Goal: Transaction & Acquisition: Purchase product/service

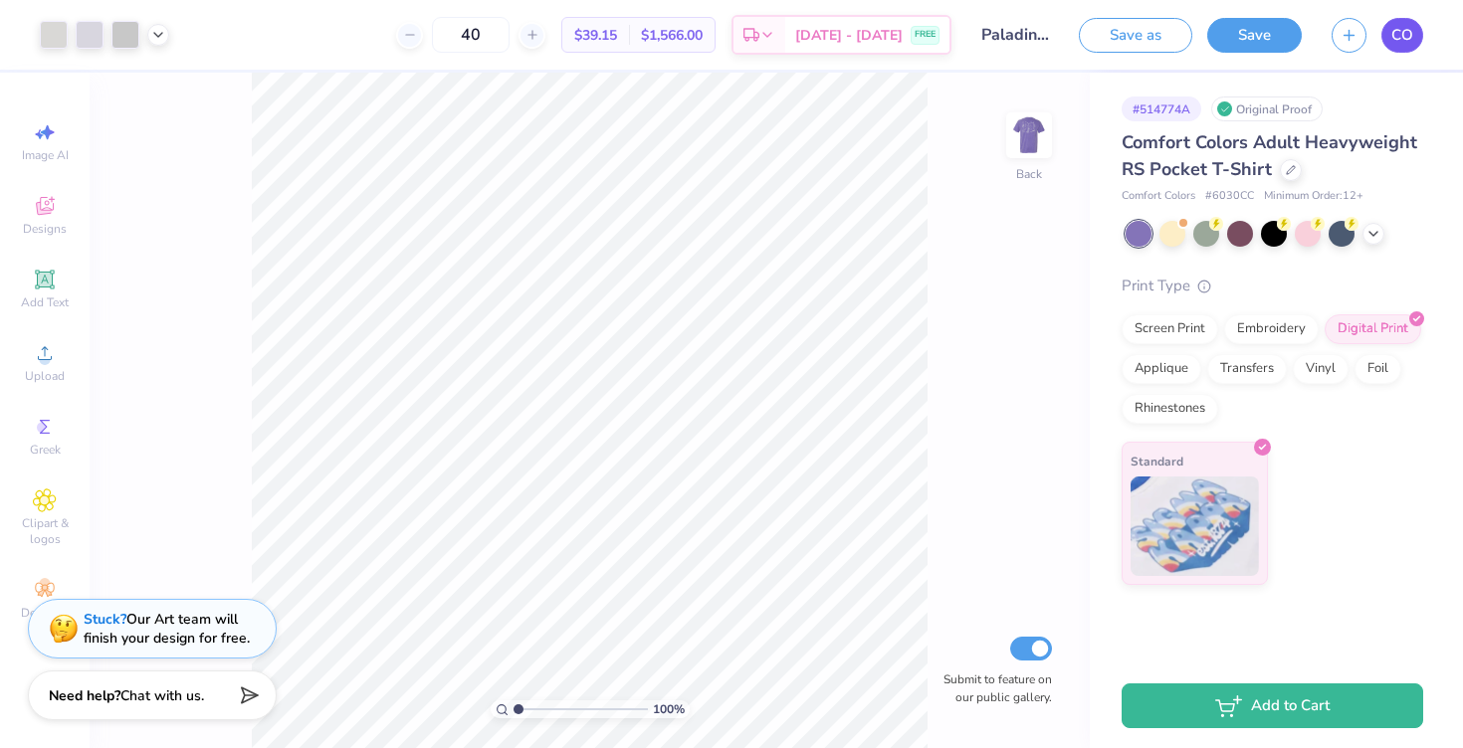
click at [1394, 35] on span "CO" at bounding box center [1402, 35] width 22 height 23
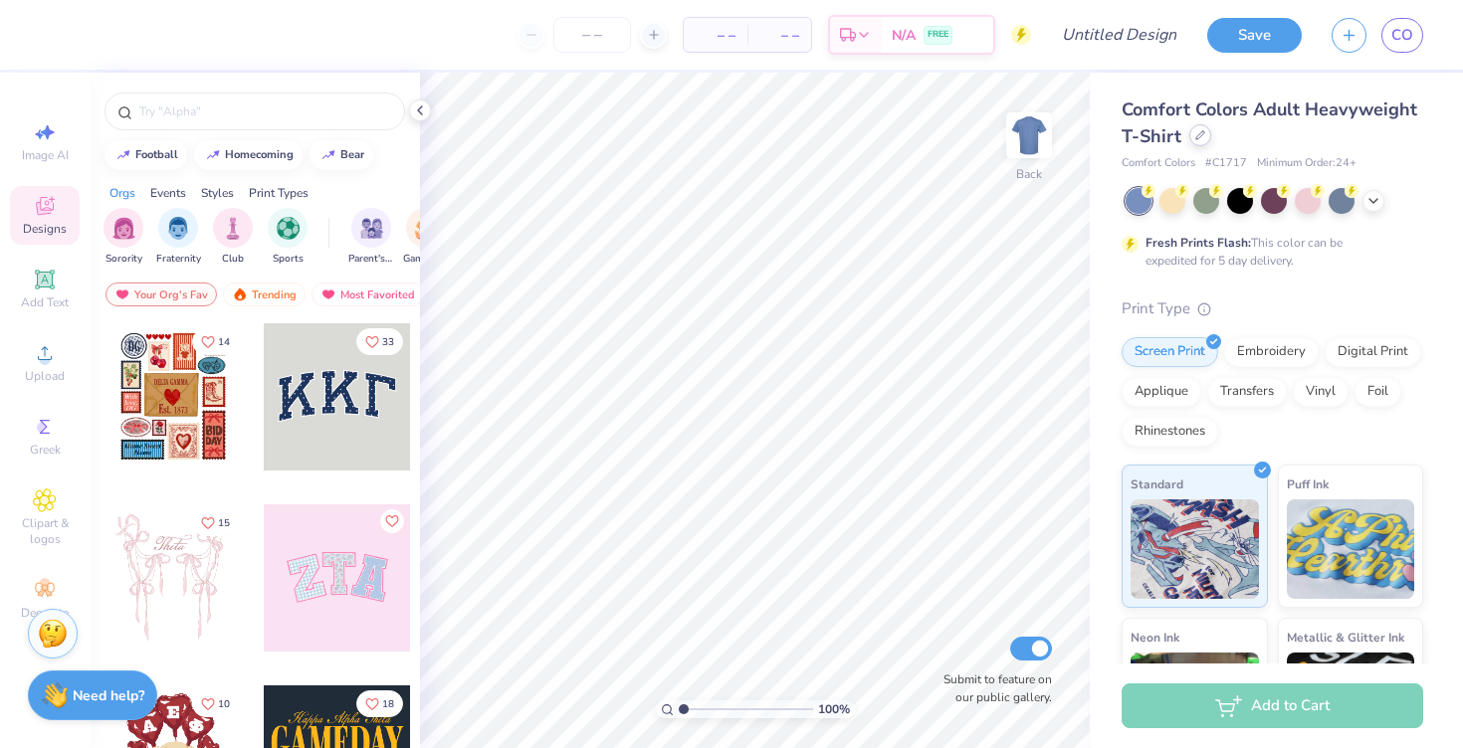
click at [1196, 139] on icon at bounding box center [1200, 135] width 10 height 10
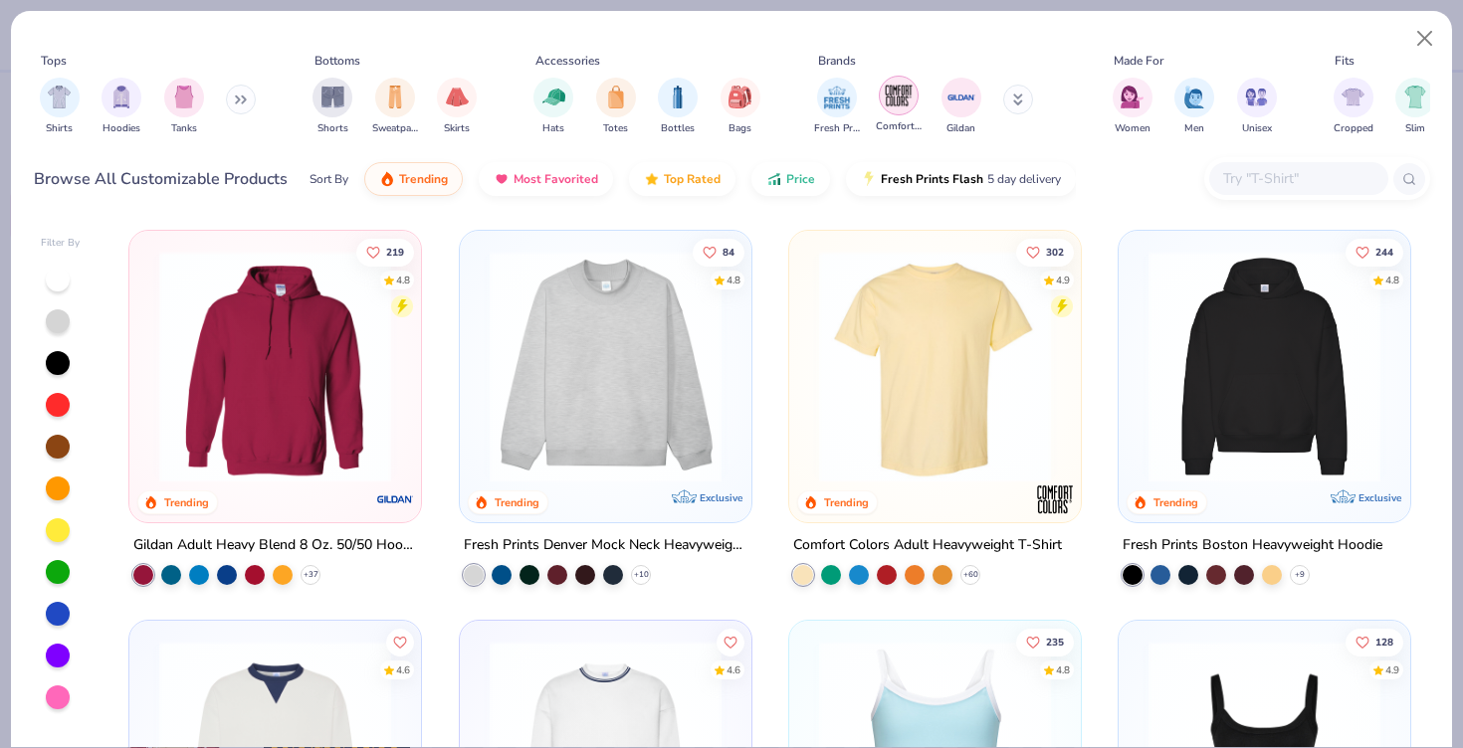
click at [884, 104] on img "filter for Comfort Colors" at bounding box center [899, 96] width 30 height 30
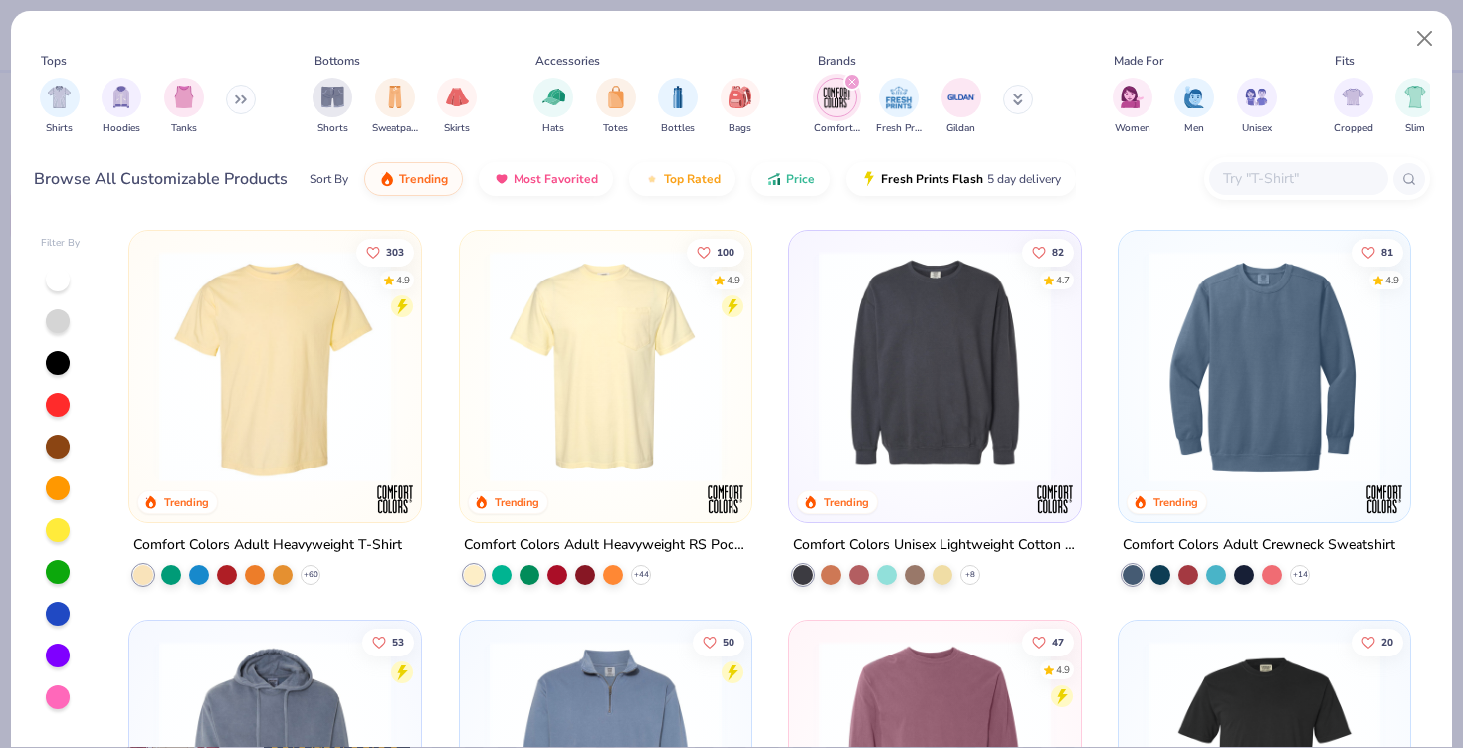
click at [884, 104] on img "filter for Fresh Prints" at bounding box center [899, 98] width 30 height 30
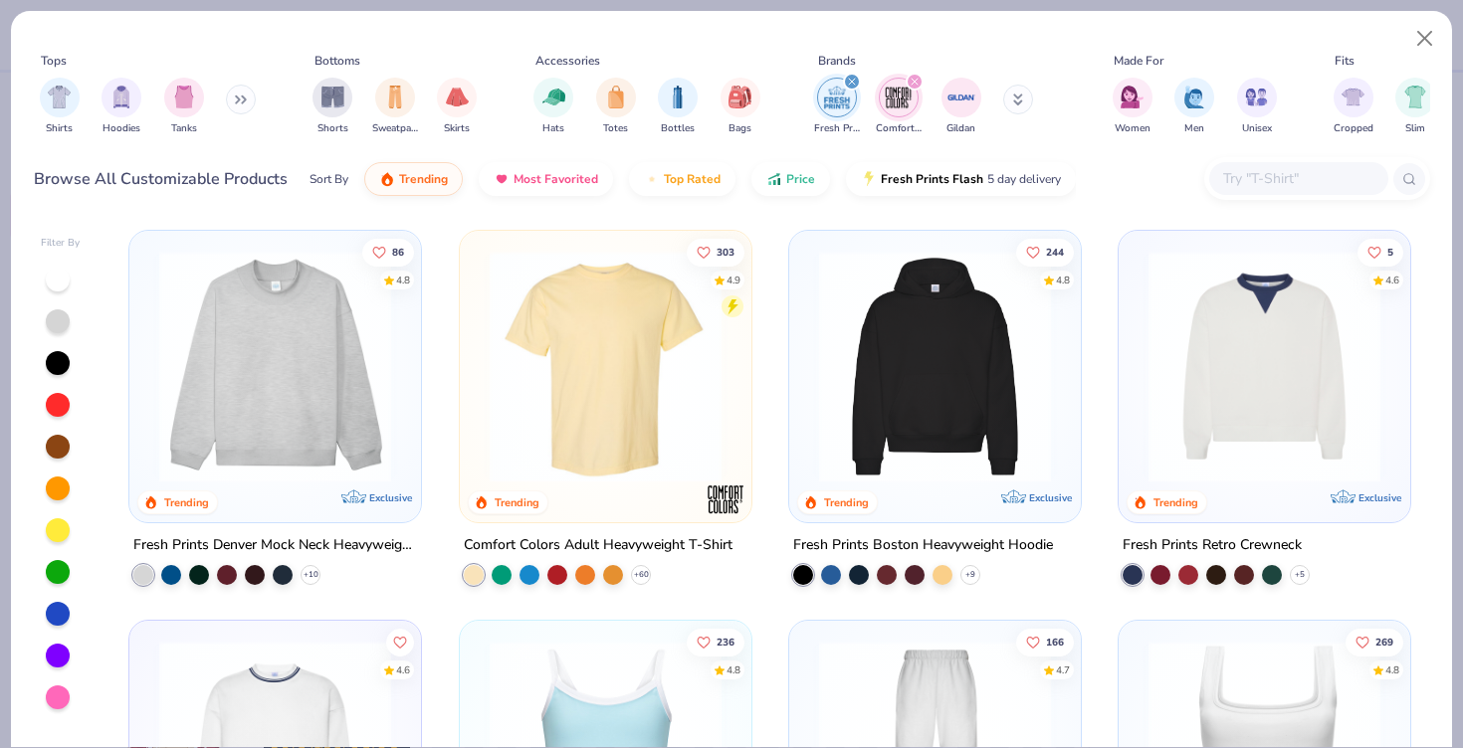
click at [849, 82] on icon "filter for Fresh Prints" at bounding box center [852, 82] width 8 height 8
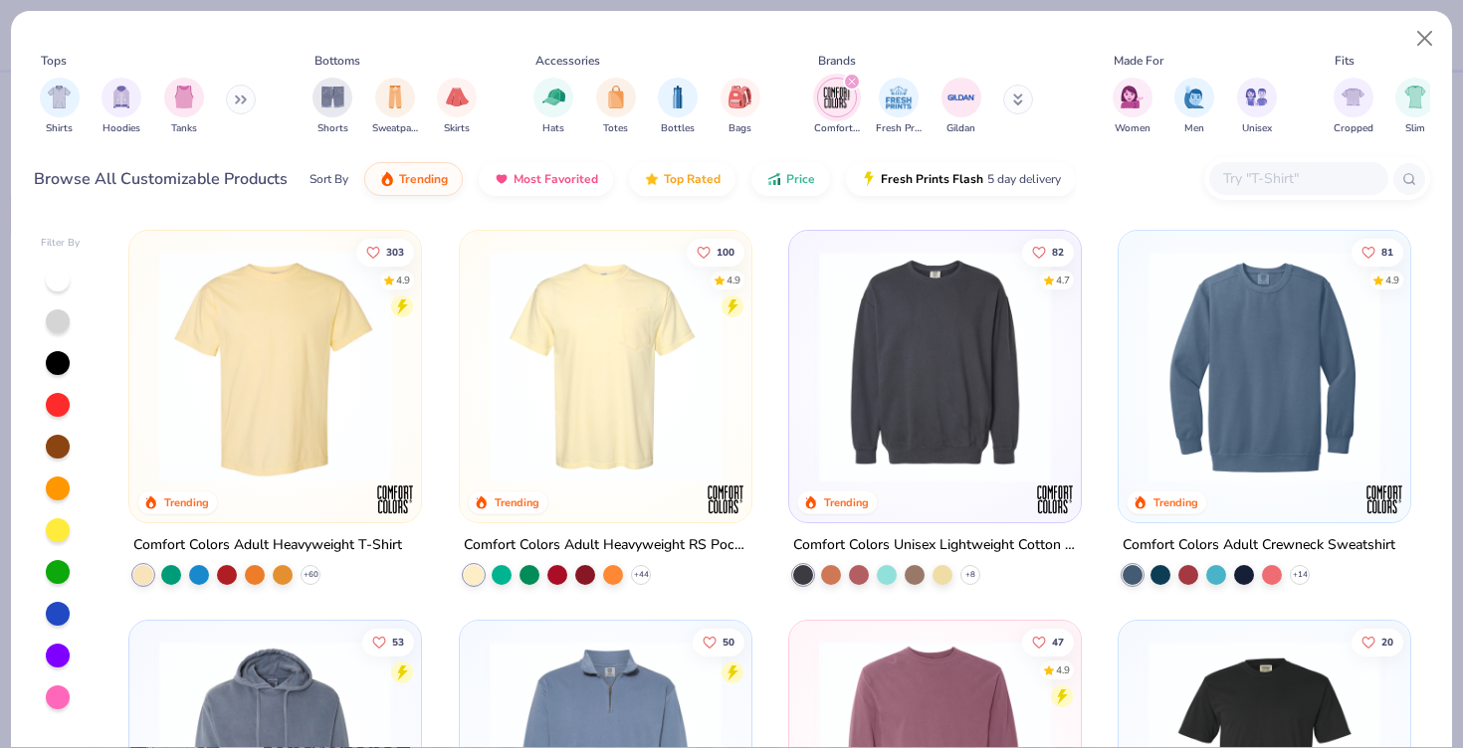
click at [849, 82] on icon "filter for Comfort Colors" at bounding box center [852, 82] width 8 height 8
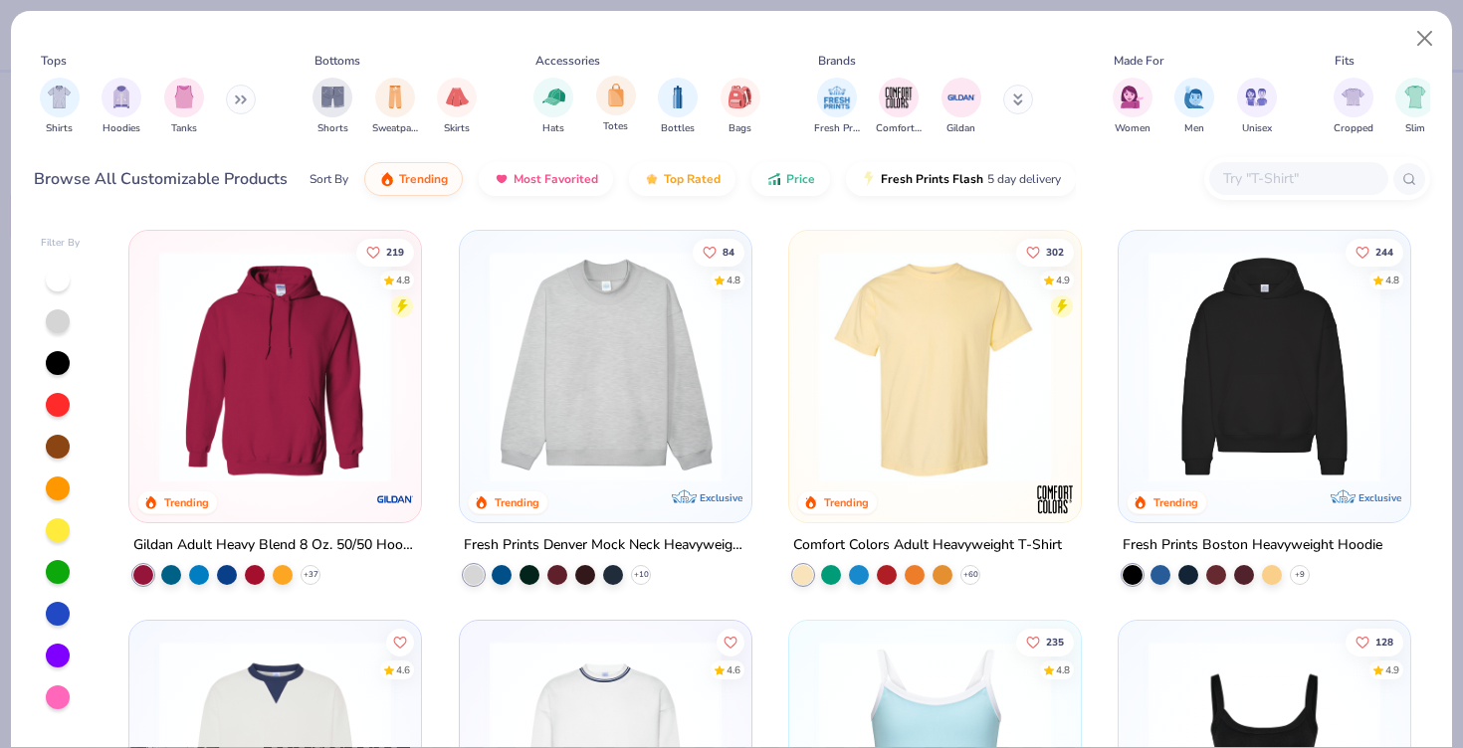
click at [598, 107] on div "Totes" at bounding box center [616, 105] width 40 height 59
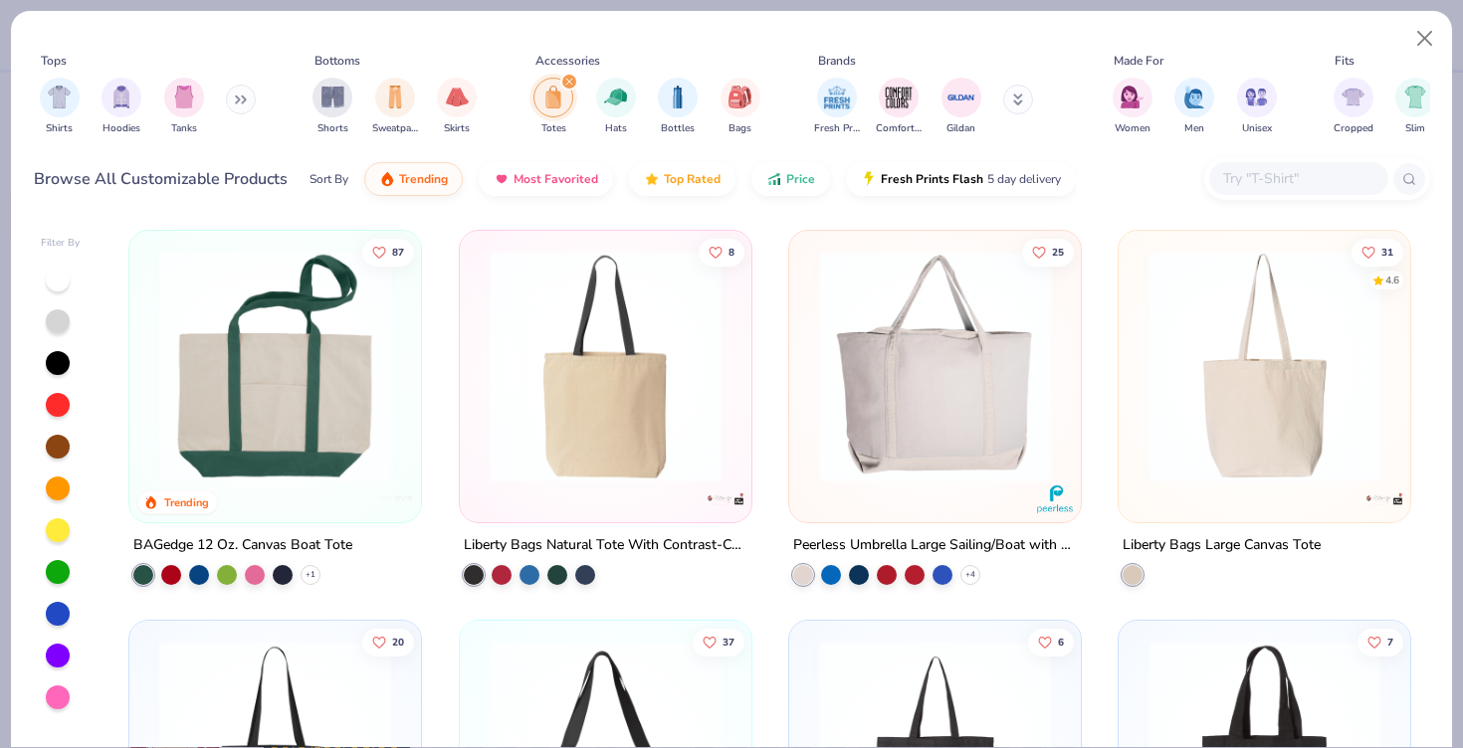
click at [1246, 442] on img at bounding box center [1265, 367] width 252 height 232
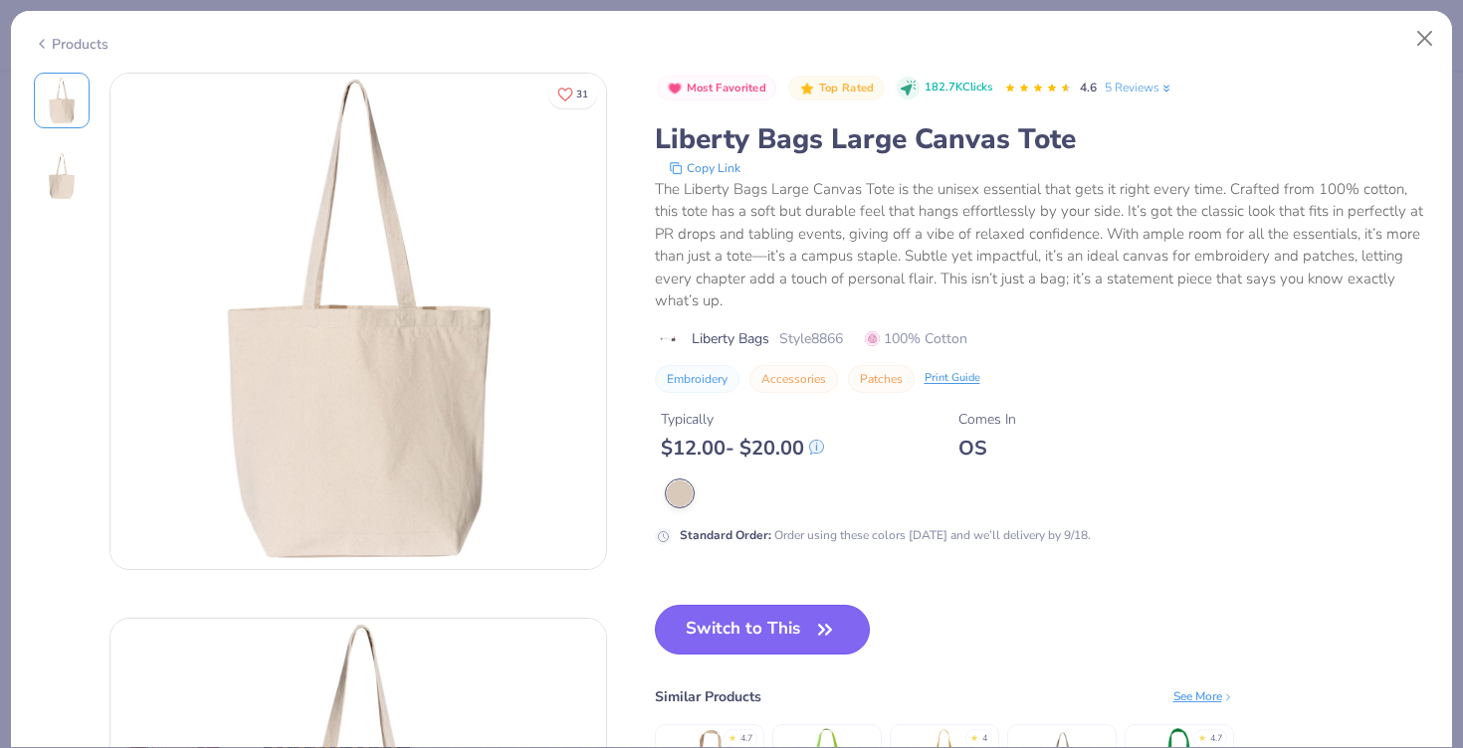
click at [814, 612] on button "Switch to This" at bounding box center [763, 630] width 216 height 50
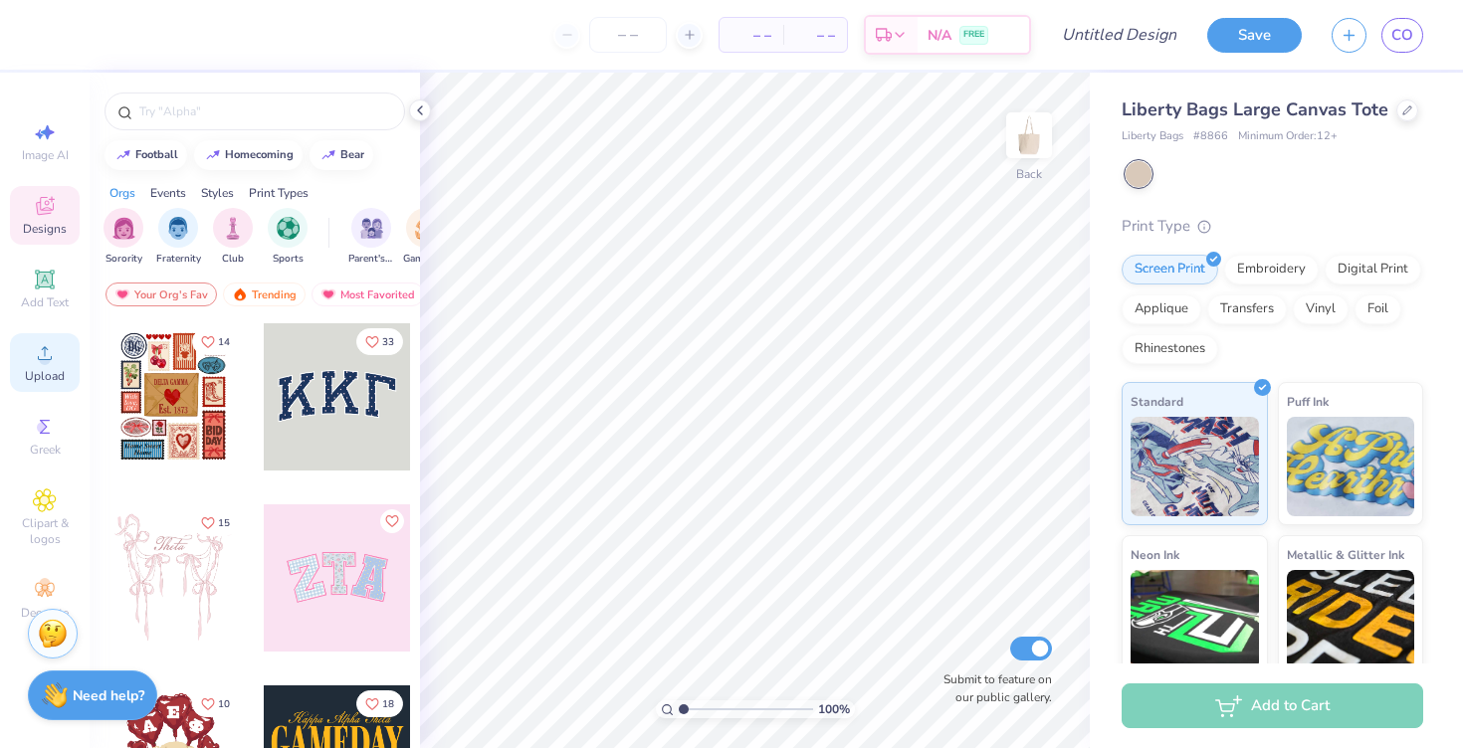
click at [36, 363] on icon at bounding box center [45, 353] width 24 height 24
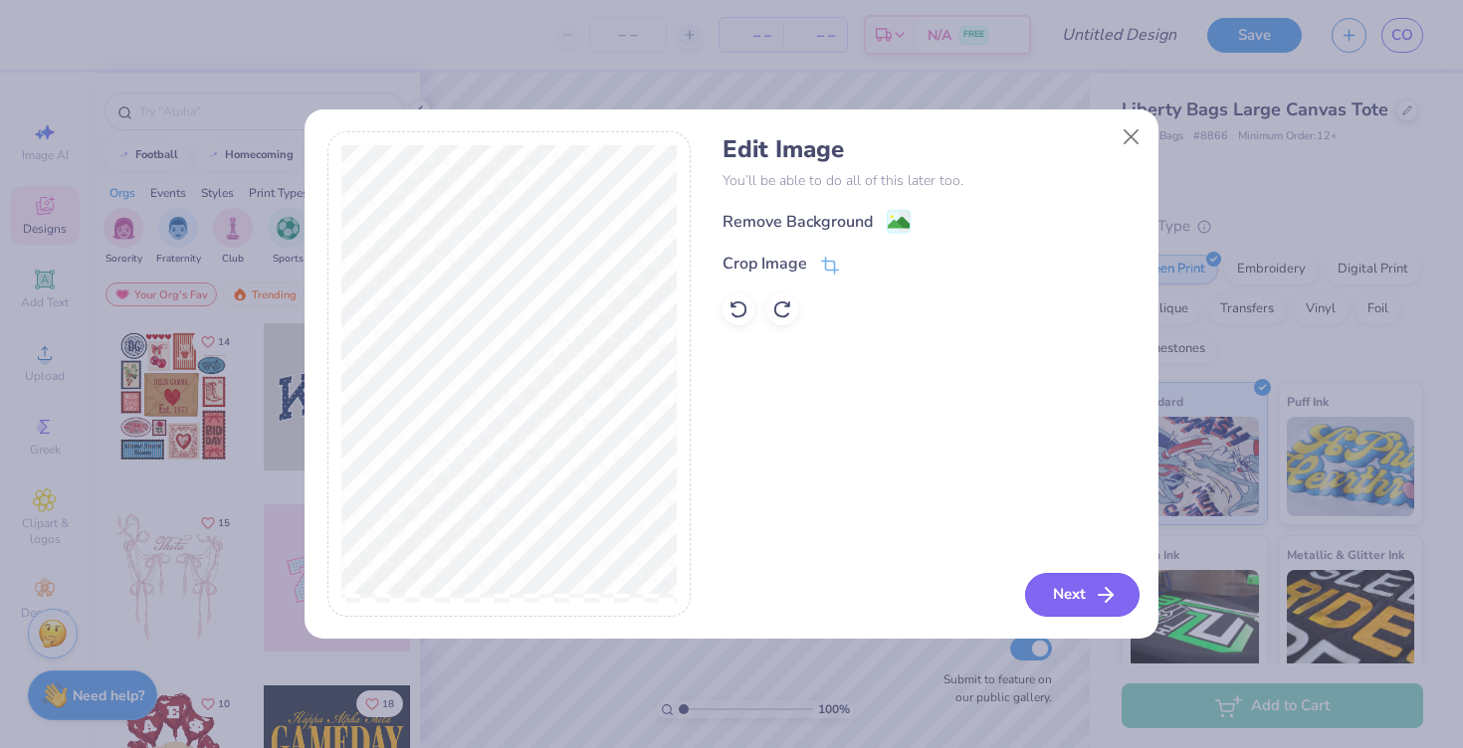
click at [1084, 603] on button "Next" at bounding box center [1082, 595] width 114 height 44
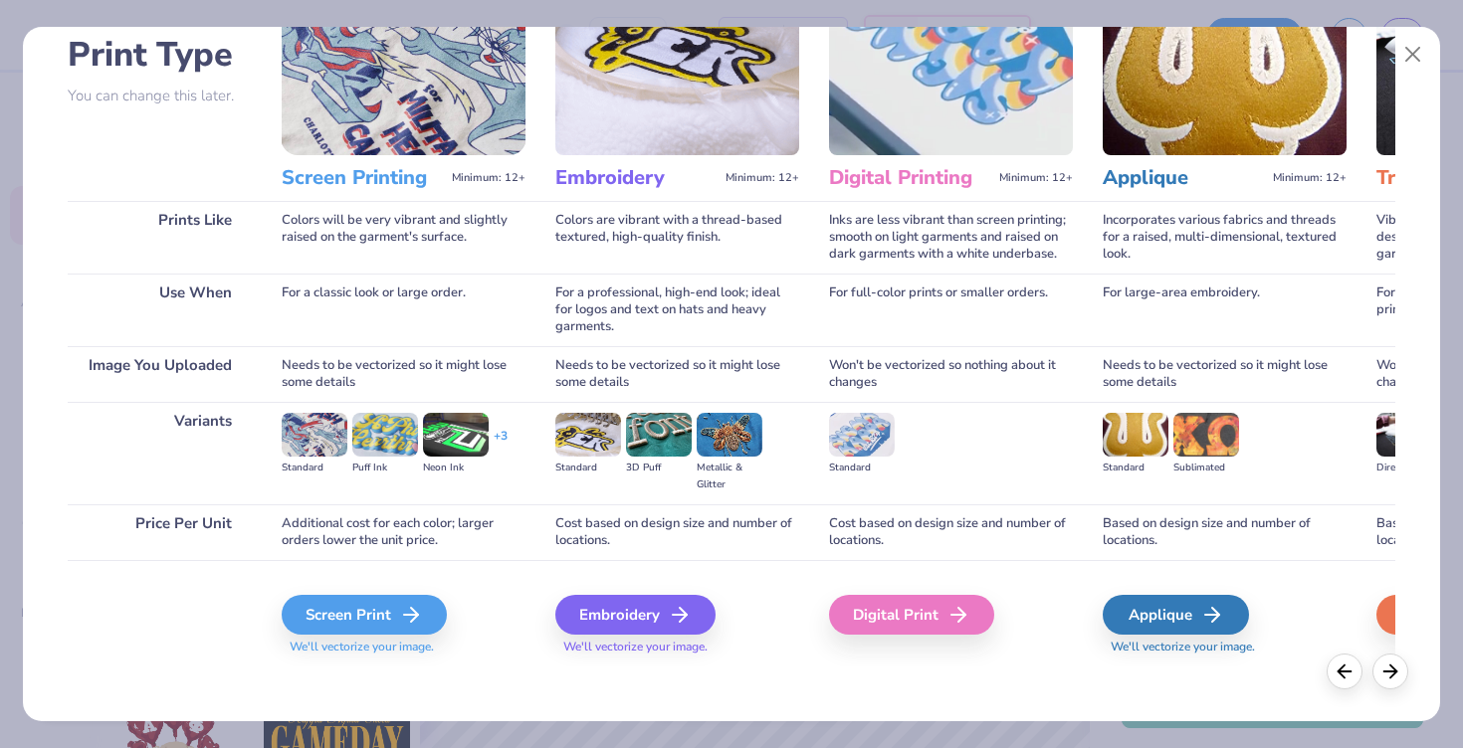
scroll to position [144, 0]
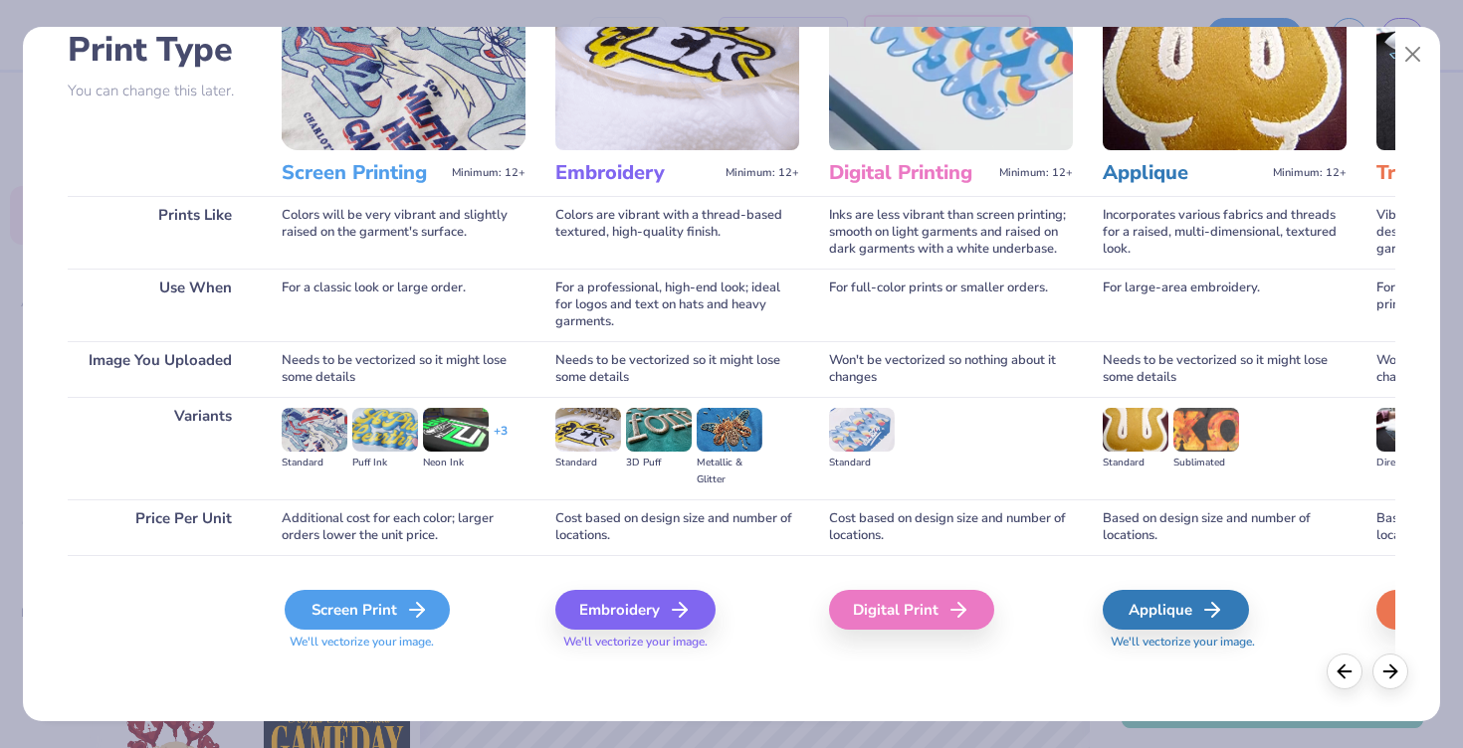
click at [402, 605] on div "Screen Print" at bounding box center [367, 610] width 165 height 40
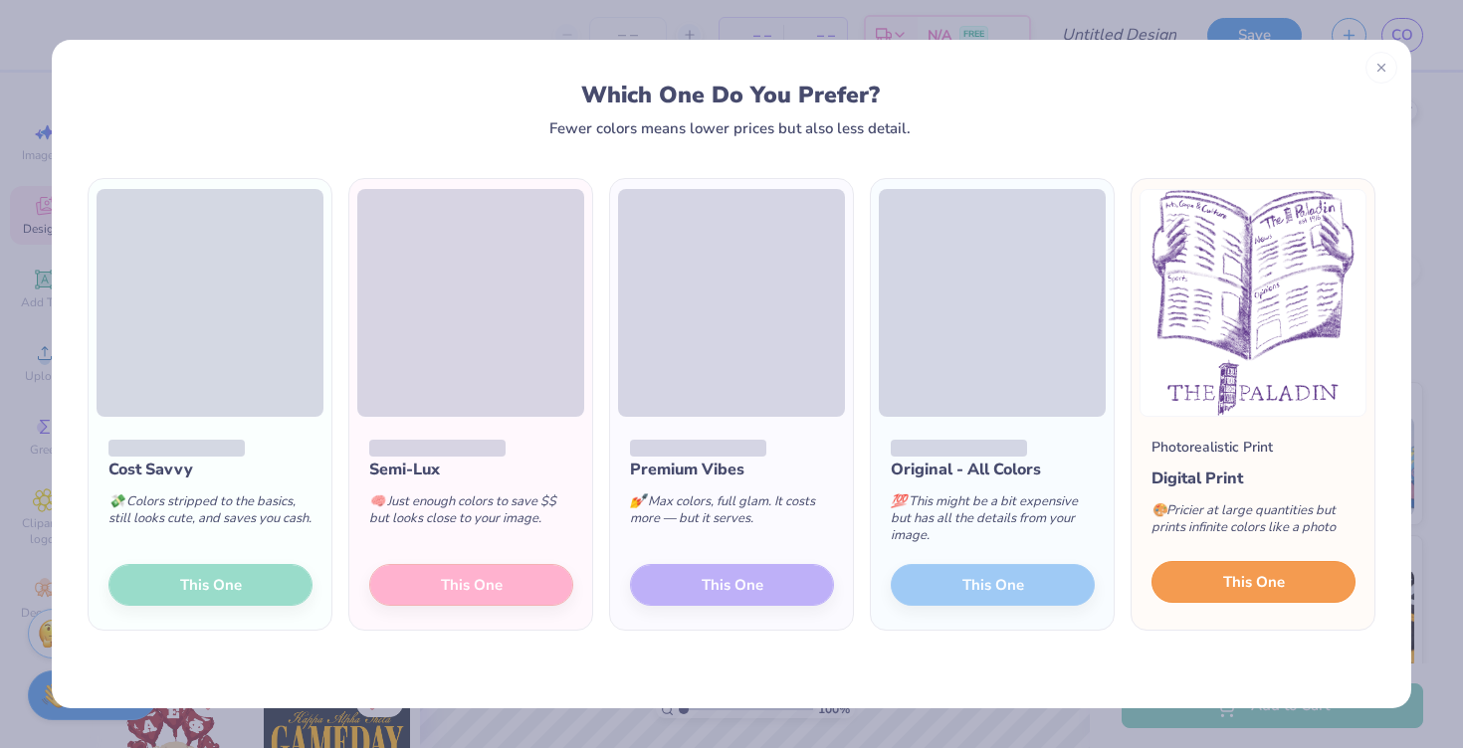
click at [1238, 593] on button "This One" at bounding box center [1254, 582] width 204 height 42
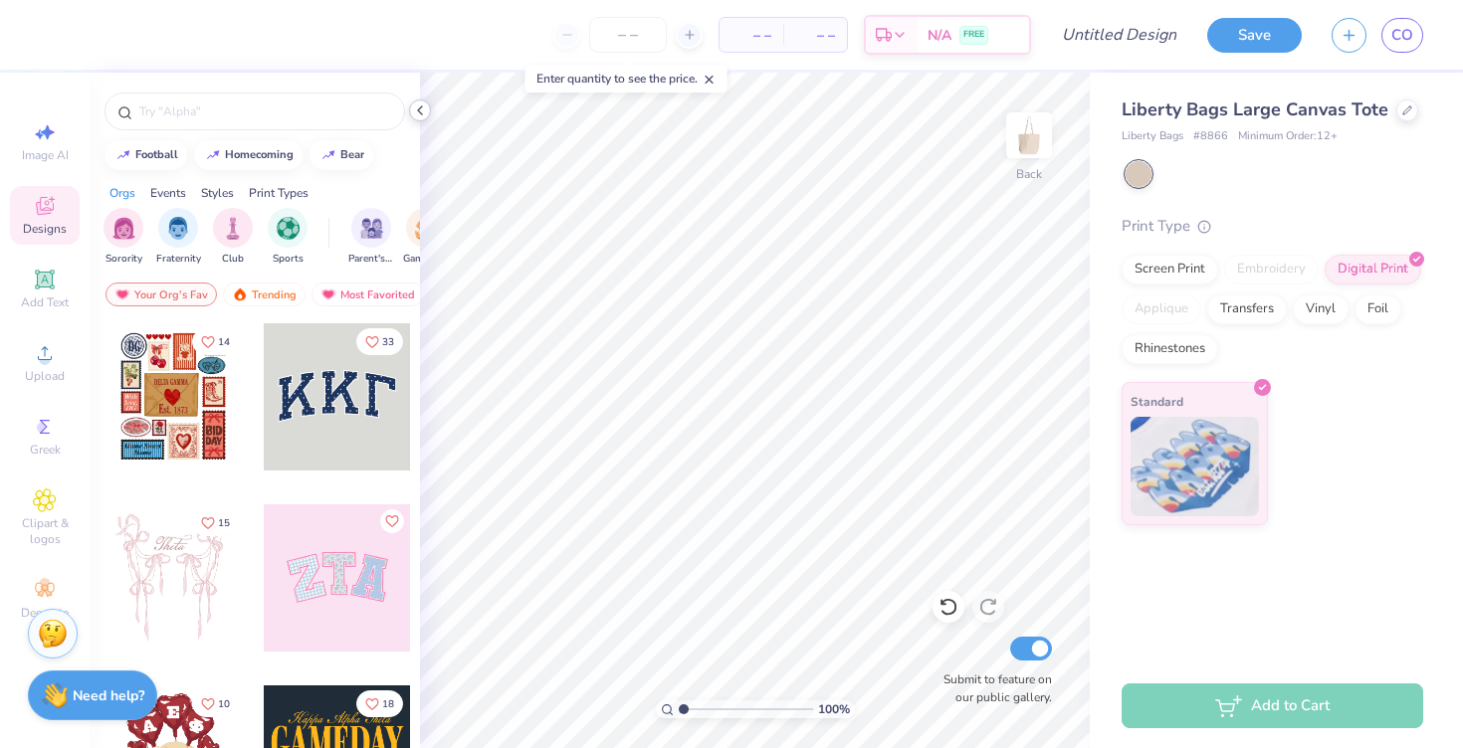
click at [421, 108] on icon at bounding box center [420, 111] width 16 height 16
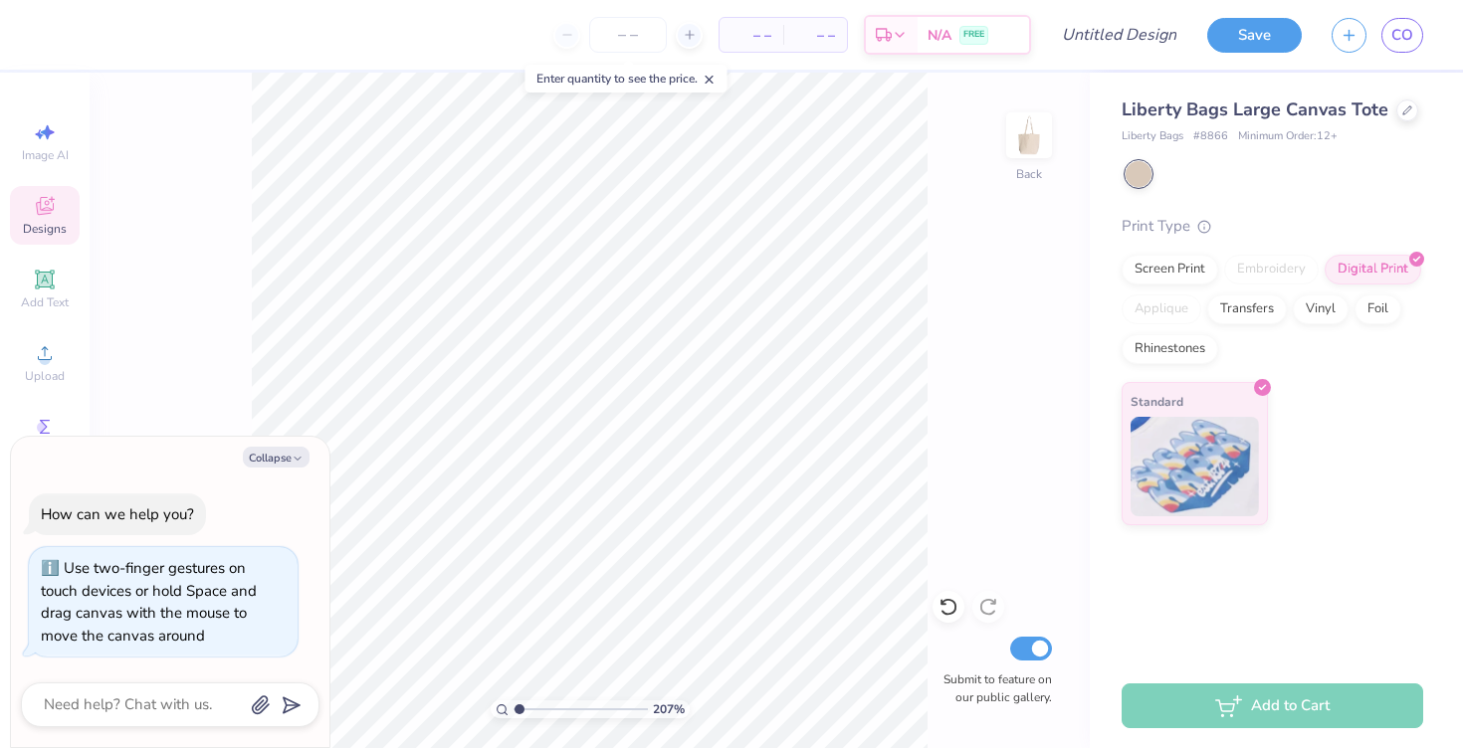
type input "1"
drag, startPoint x: 516, startPoint y: 707, endPoint x: 473, endPoint y: 713, distance: 43.2
click at [514, 713] on input "range" at bounding box center [581, 710] width 134 height 18
click at [622, 44] on input "number" at bounding box center [628, 35] width 78 height 36
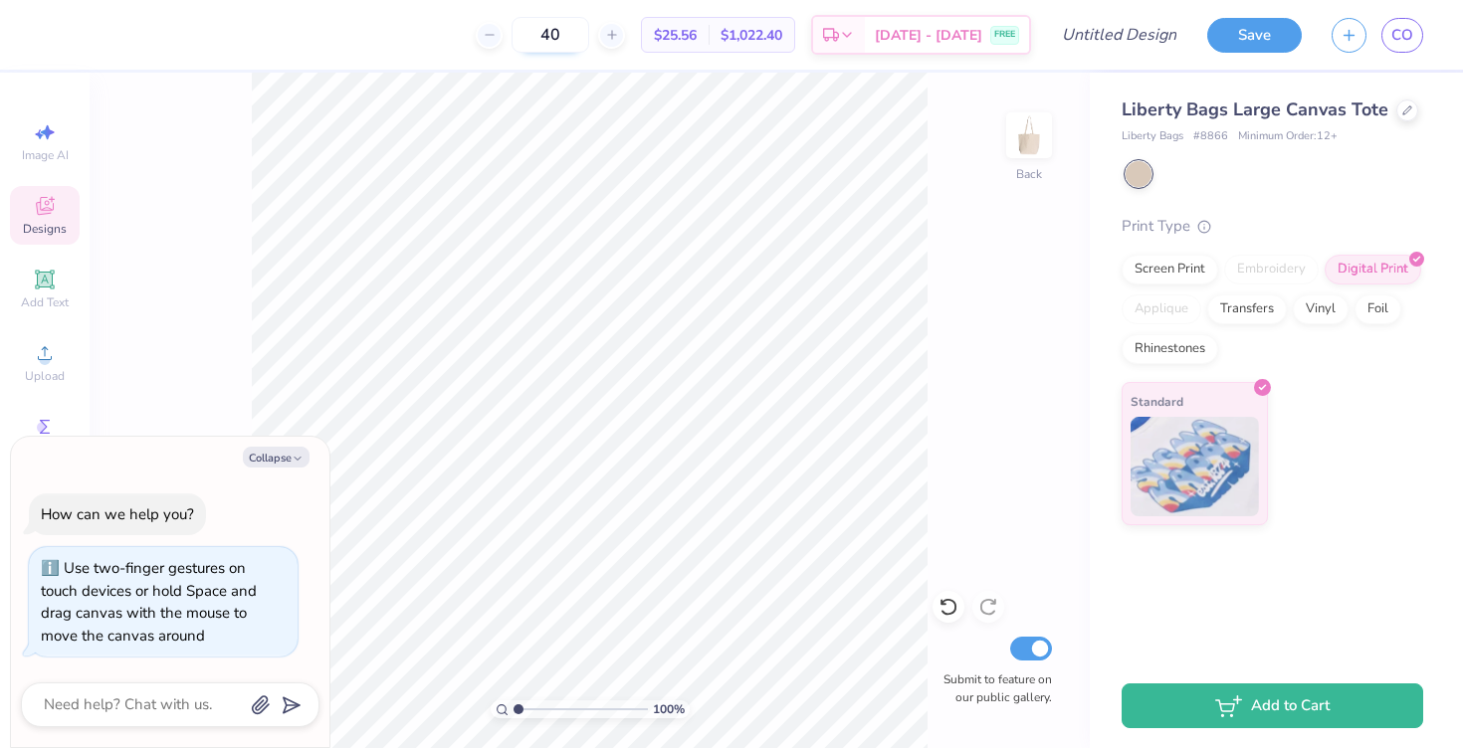
type input "4"
click at [454, 46] on div "20 $28.50 Per Item $570.00 Total Est. Delivery [DATE] - [DATE] FREE" at bounding box center [543, 35] width 976 height 70
click at [600, 44] on input "20" at bounding box center [562, 35] width 78 height 36
type input "2"
type input "3"
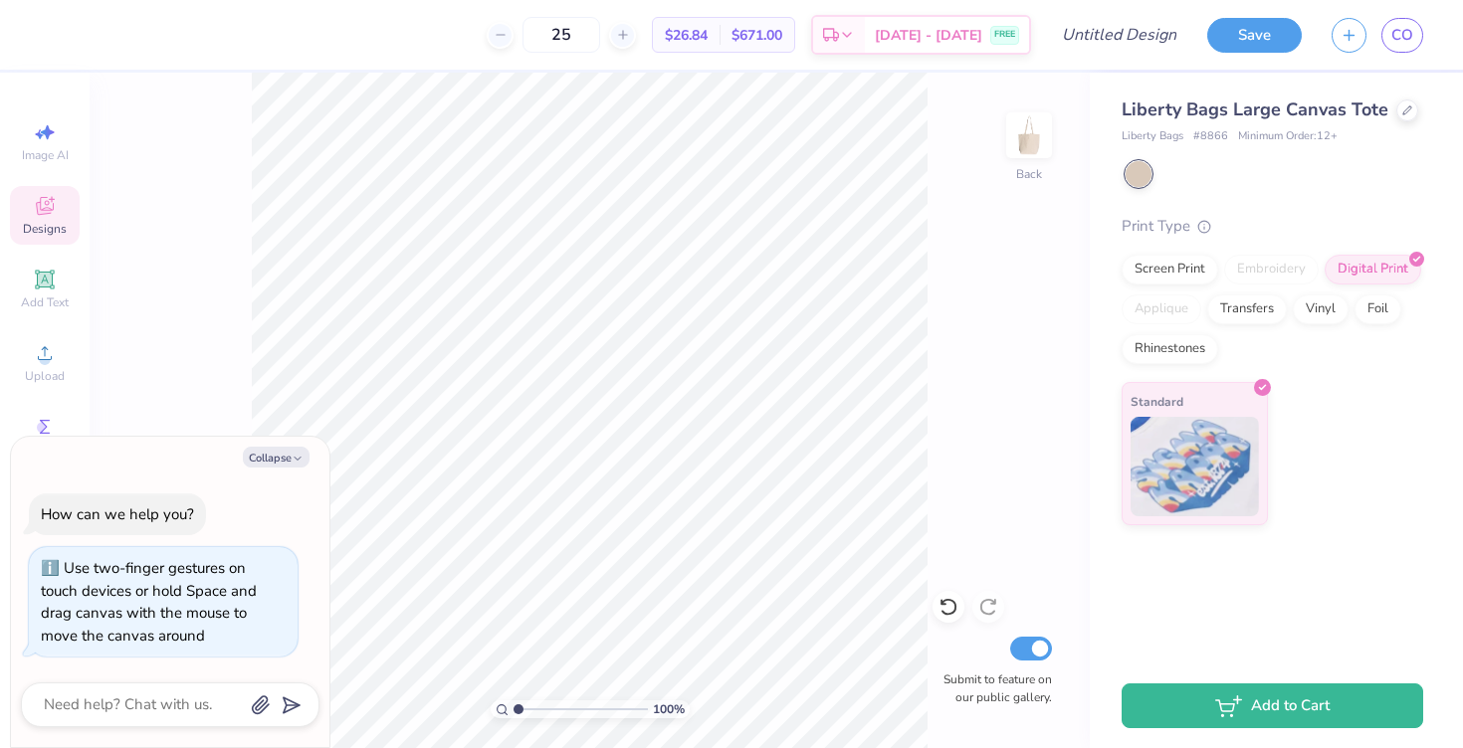
type input "25"
click at [464, 45] on div "25 $26.84 Per Item $671.00 Total Est. Delivery [DATE] - [DATE] FREE" at bounding box center [543, 35] width 976 height 70
click at [1150, 60] on div "Design Title" at bounding box center [1119, 35] width 146 height 70
click at [1150, 45] on input "Design Title" at bounding box center [1144, 35] width 98 height 40
type input "P"
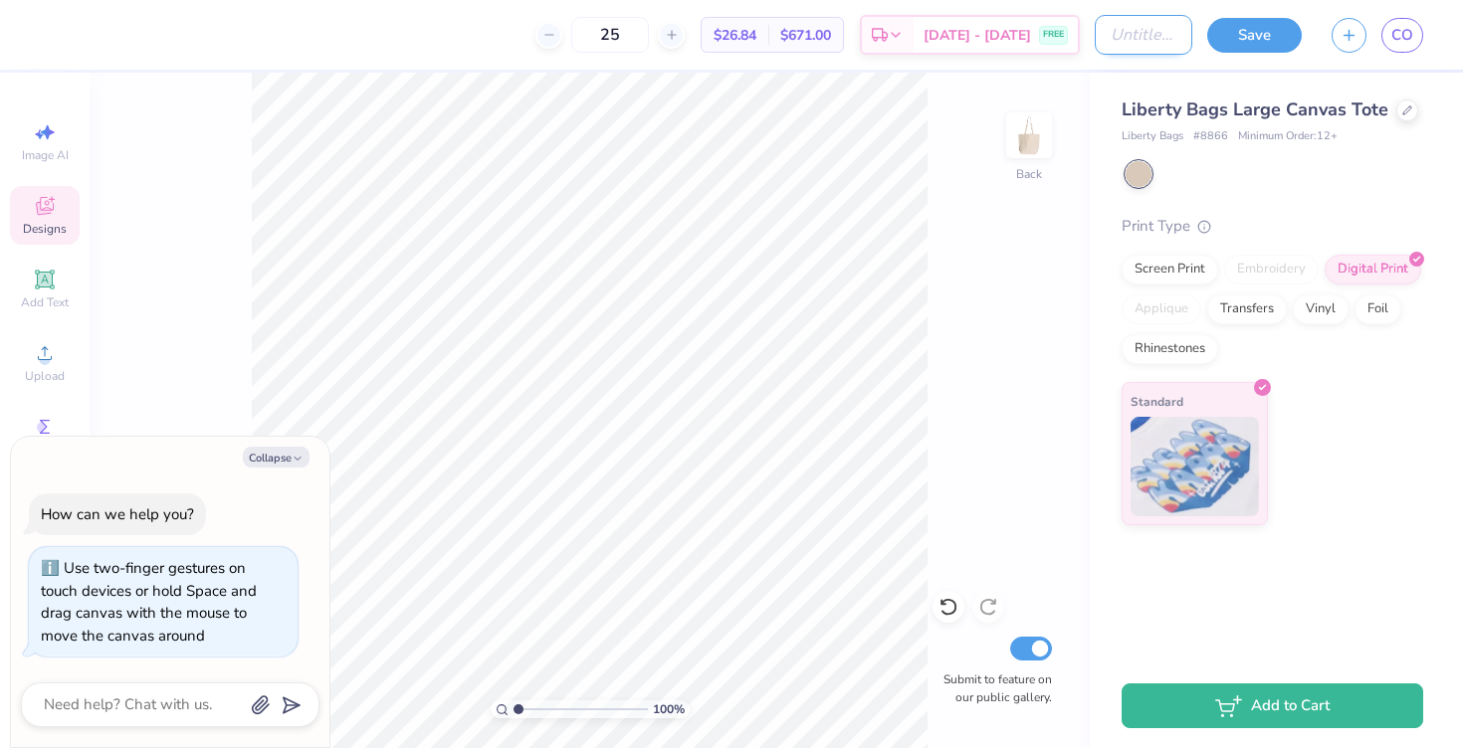
type textarea "x"
type input "Pa"
type textarea "x"
type input "Pal"
type textarea "x"
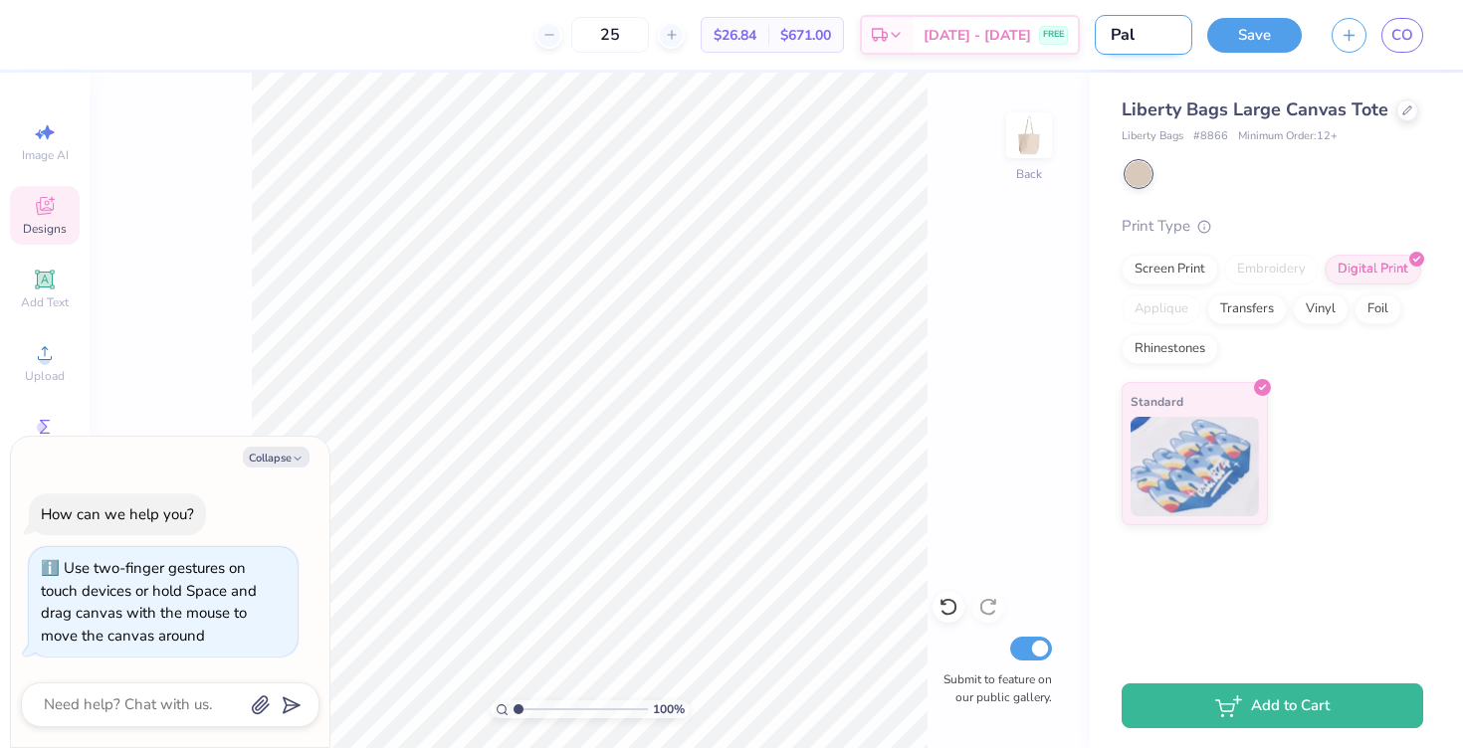
type input "Pala"
type textarea "x"
type input "Palad"
type textarea "x"
type input "Paladi"
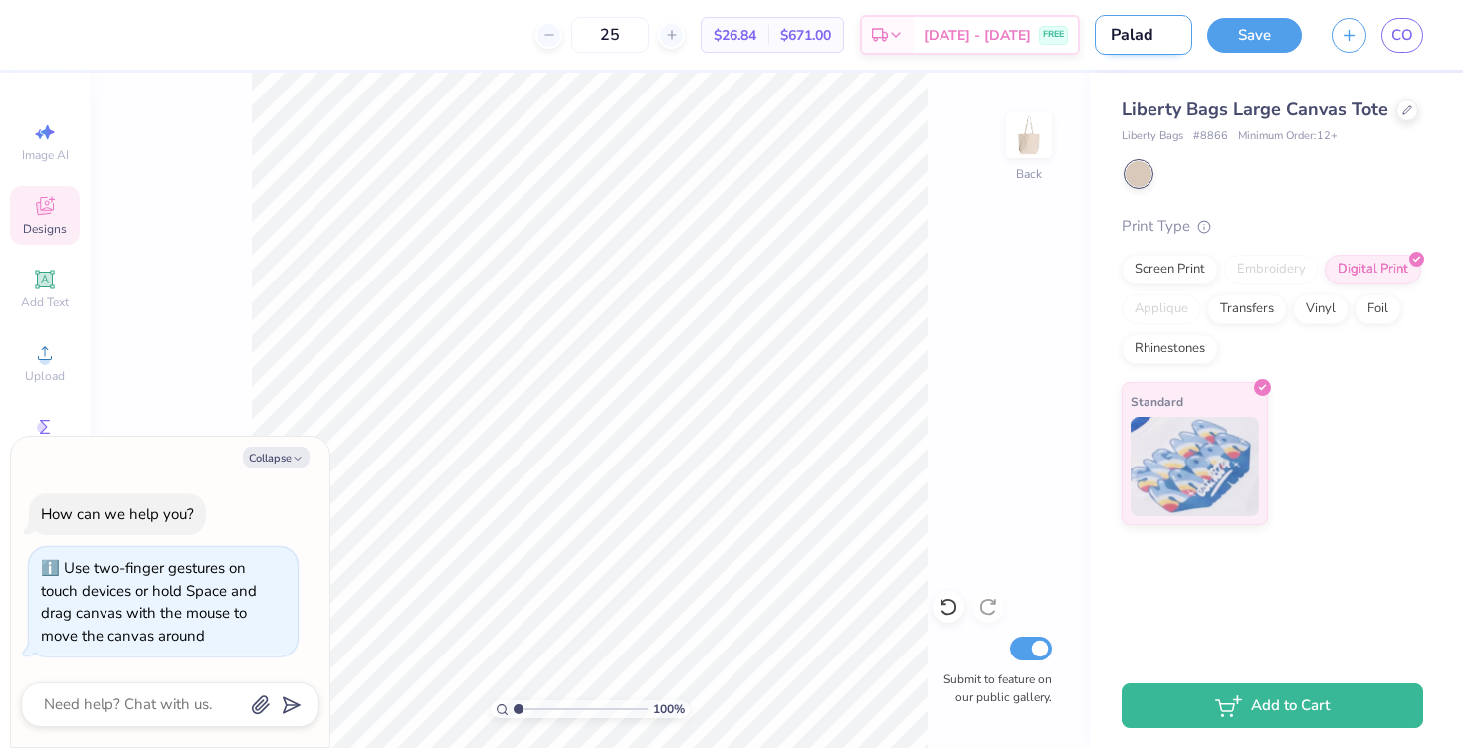
type textarea "x"
type input "Paladin"
type textarea "x"
type input "Paladin"
type textarea "x"
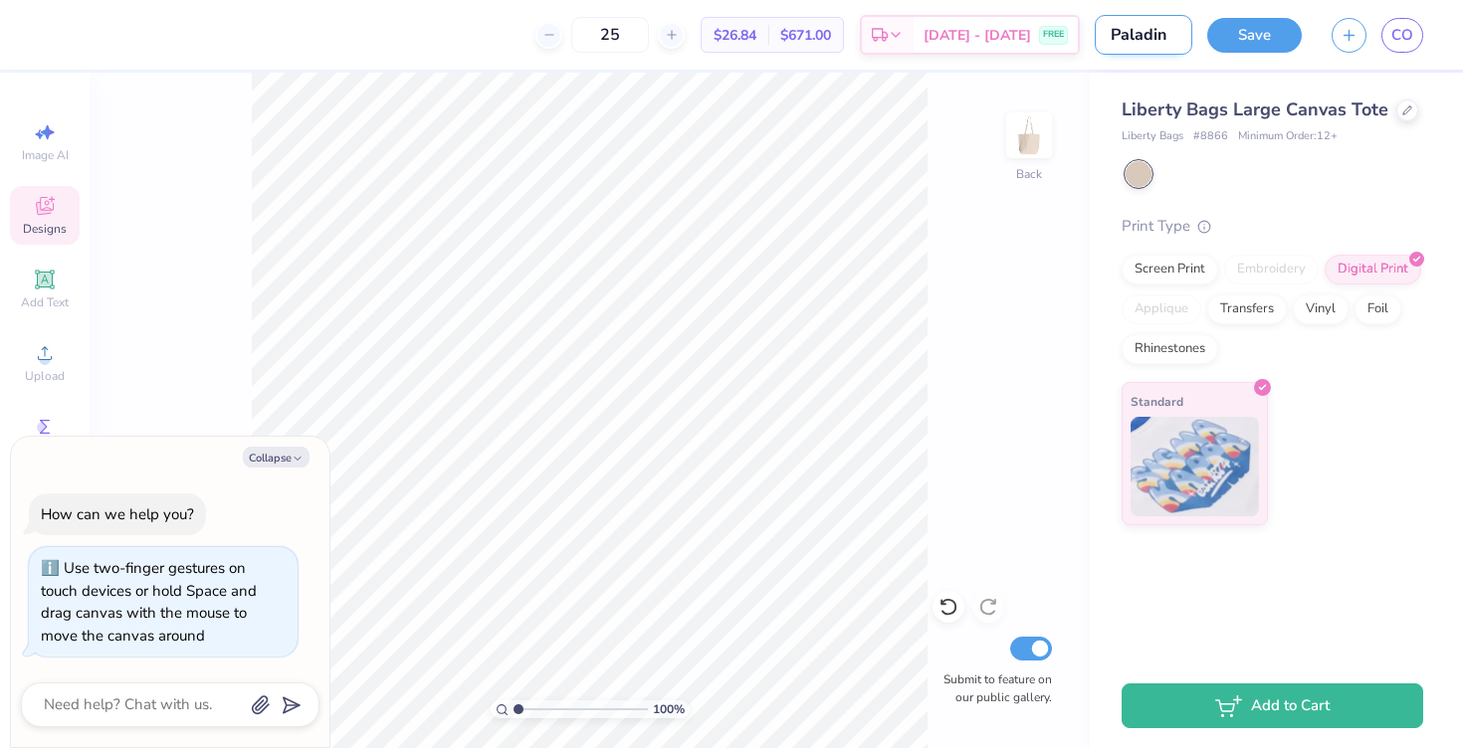
type input "Paladin T"
type textarea "x"
type input "Paladin To"
type textarea "x"
type input "Paladin Tot"
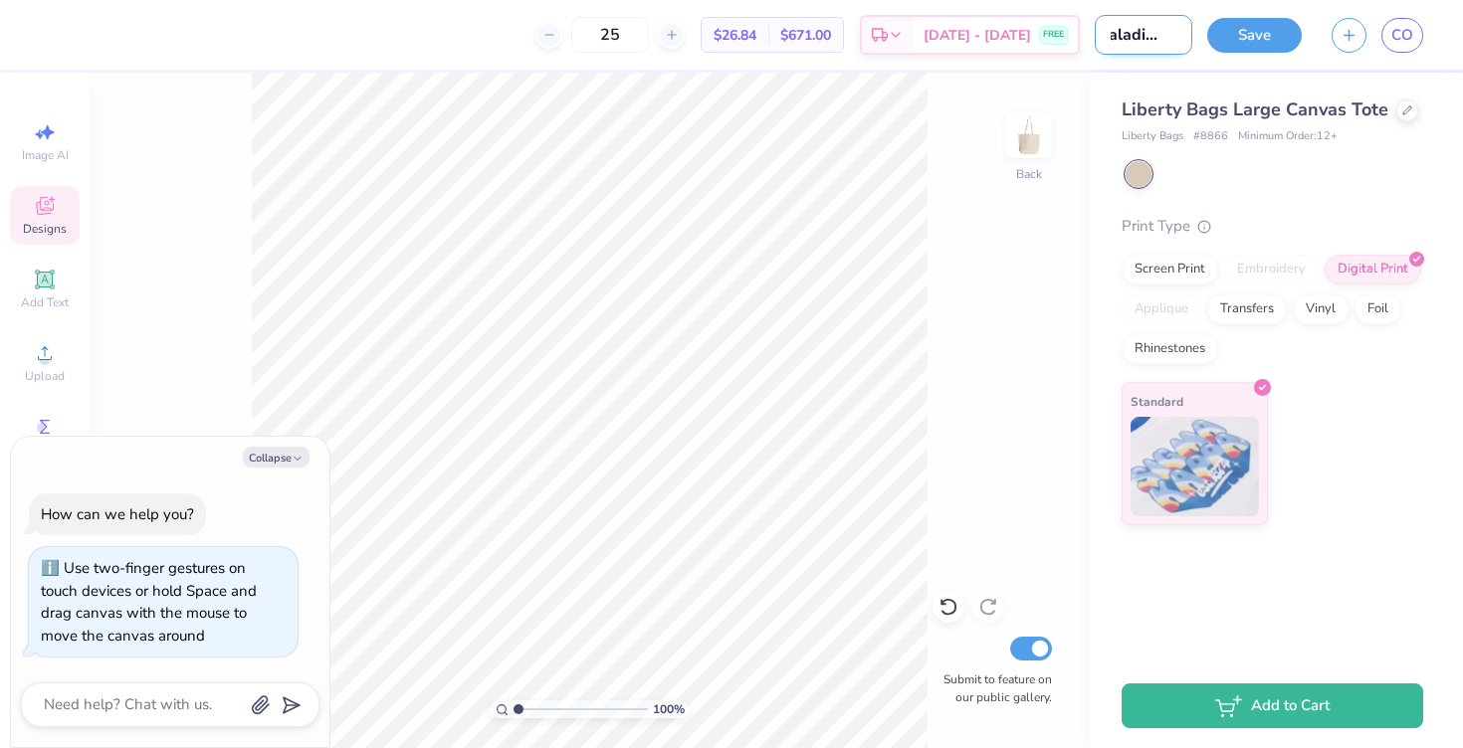
type textarea "x"
type input "Paladin Tote"
type textarea "x"
type input "Paladin Tote"
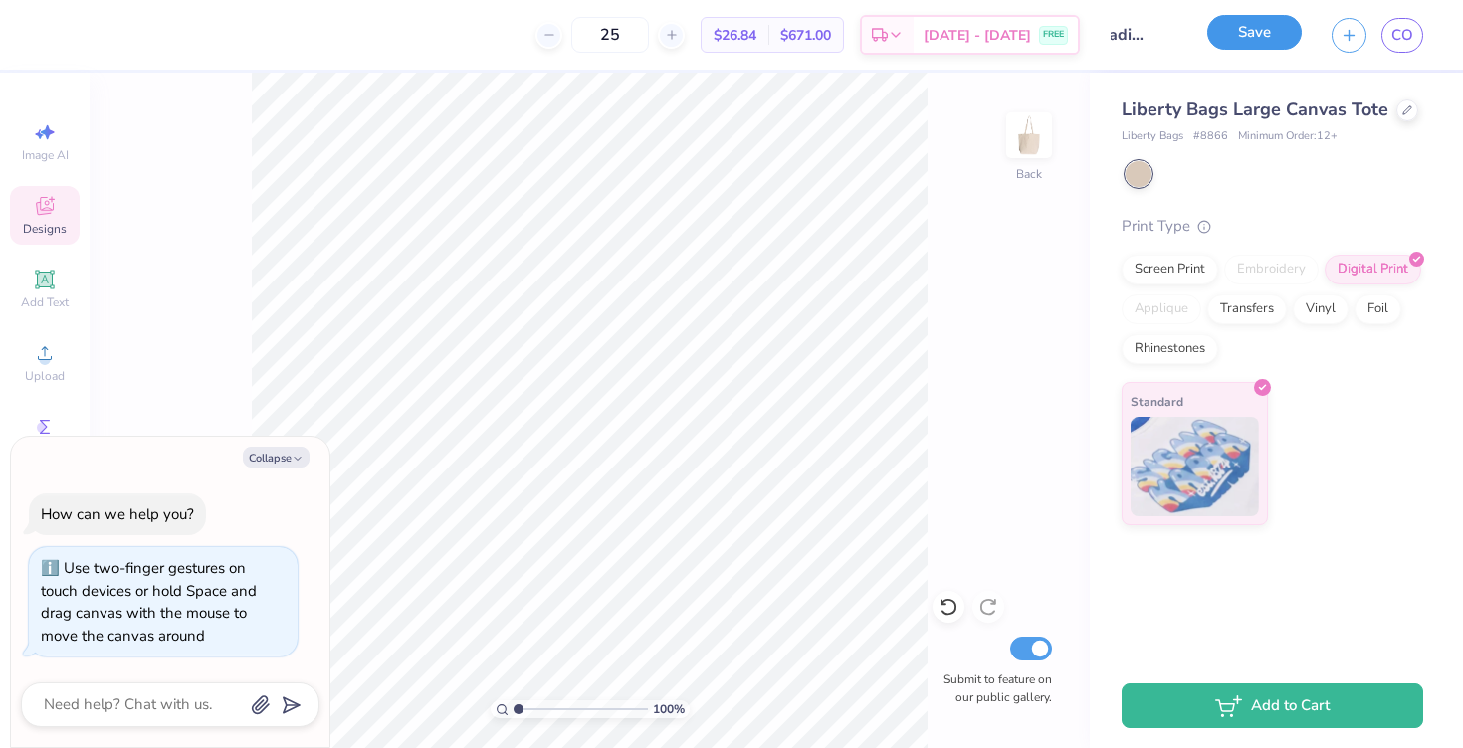
click at [1268, 37] on button "Save" at bounding box center [1254, 32] width 95 height 35
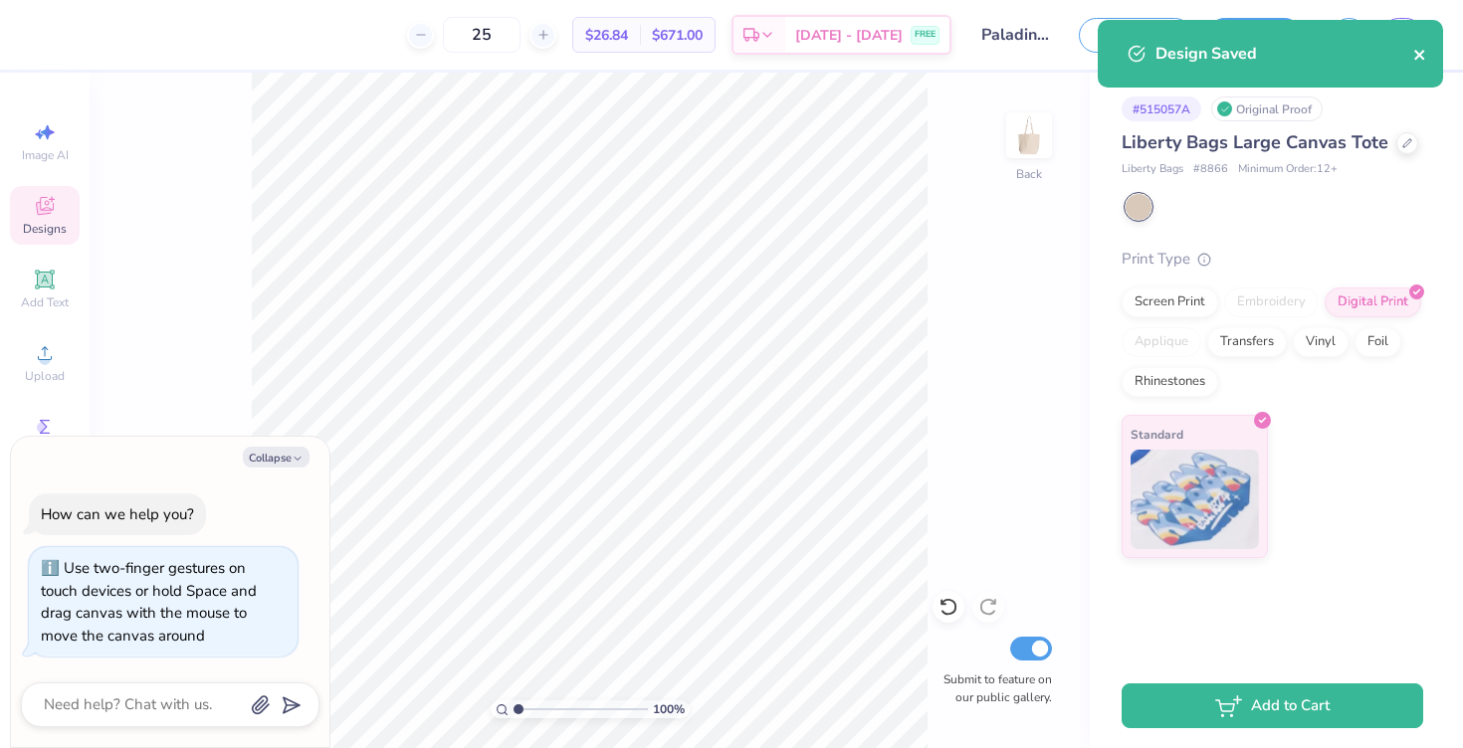
click at [1422, 53] on icon "close" at bounding box center [1420, 55] width 14 height 16
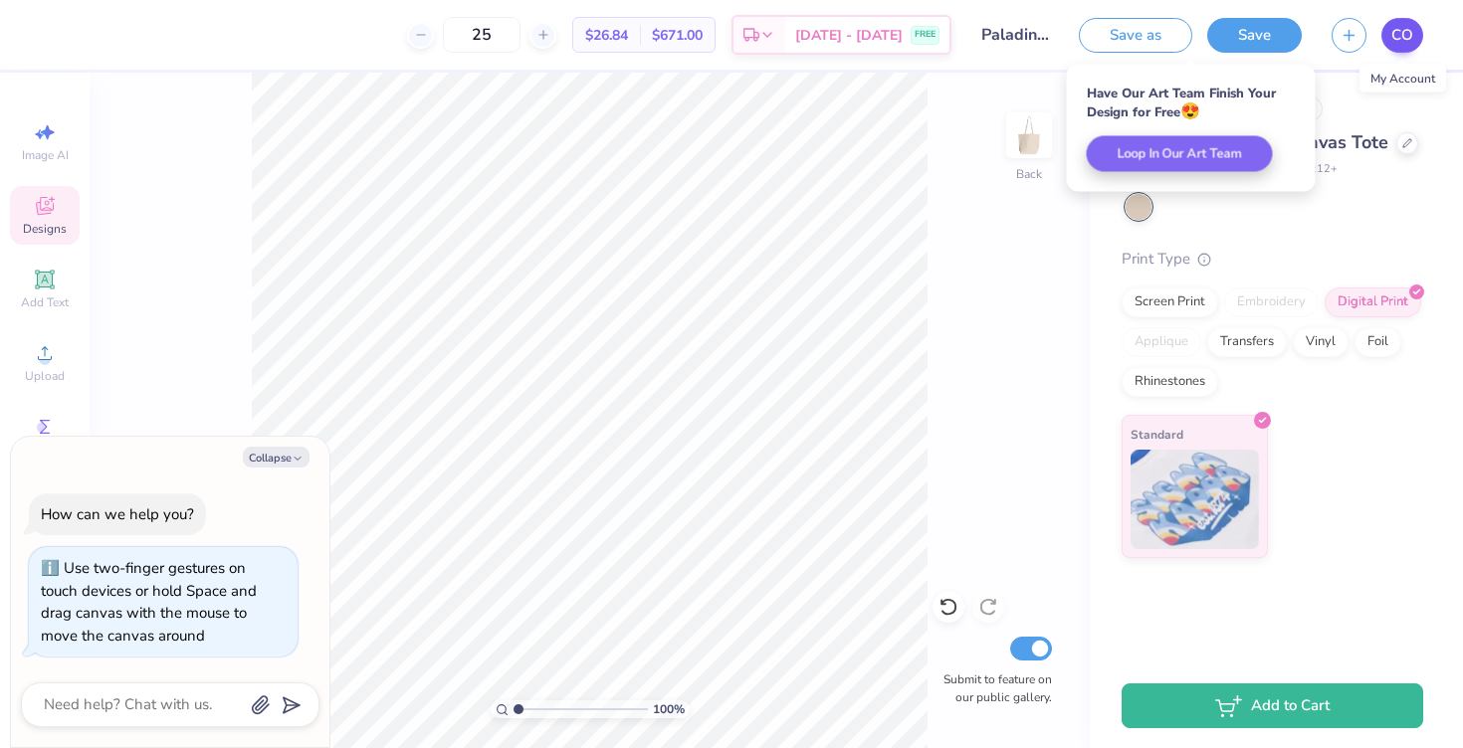
click at [1405, 40] on body "25 $26.84 Per Item $671.00 Total Est. Delivery [DATE] - [DATE] FREE Design Titl…" at bounding box center [731, 374] width 1463 height 748
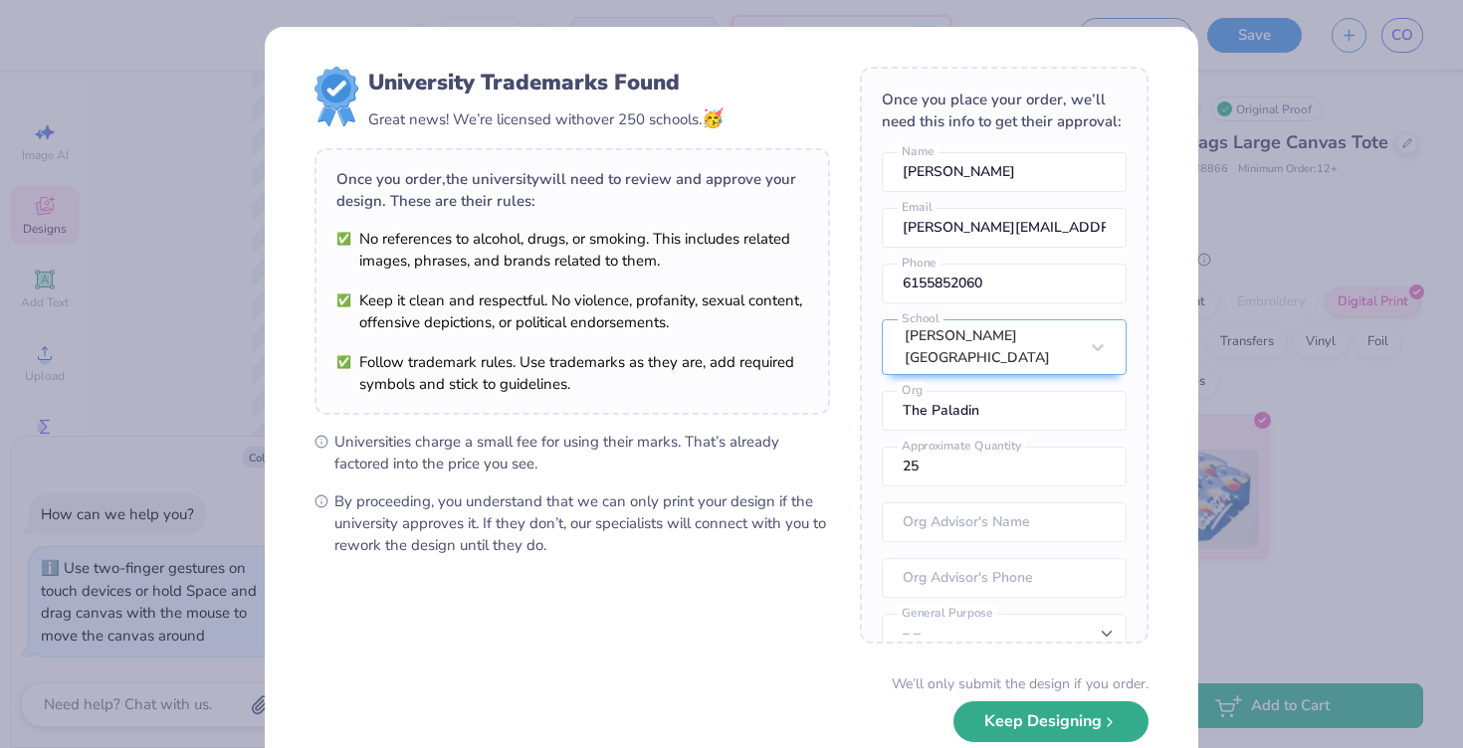
click at [1013, 722] on button "Keep Designing" at bounding box center [1051, 722] width 195 height 41
type textarea "x"
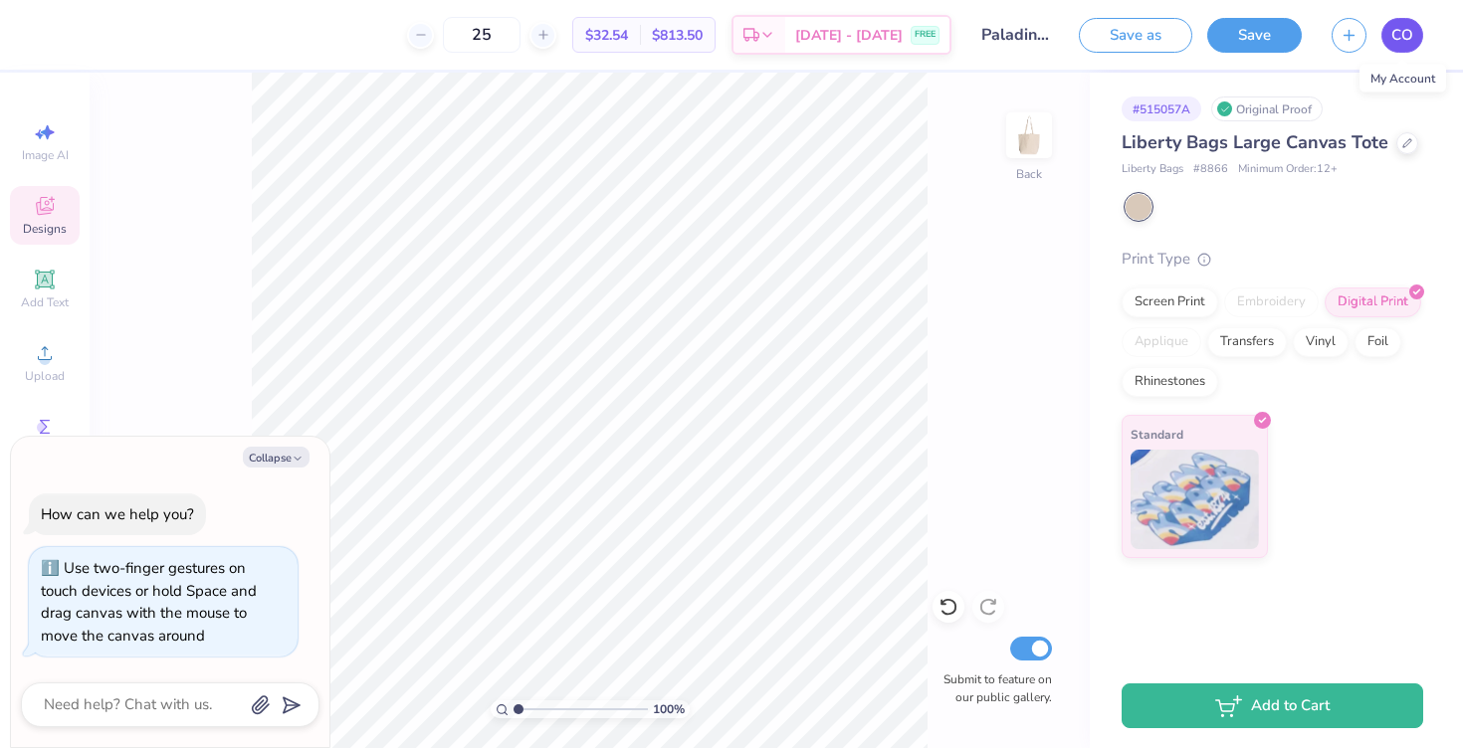
click at [1404, 36] on span "CO" at bounding box center [1402, 35] width 22 height 23
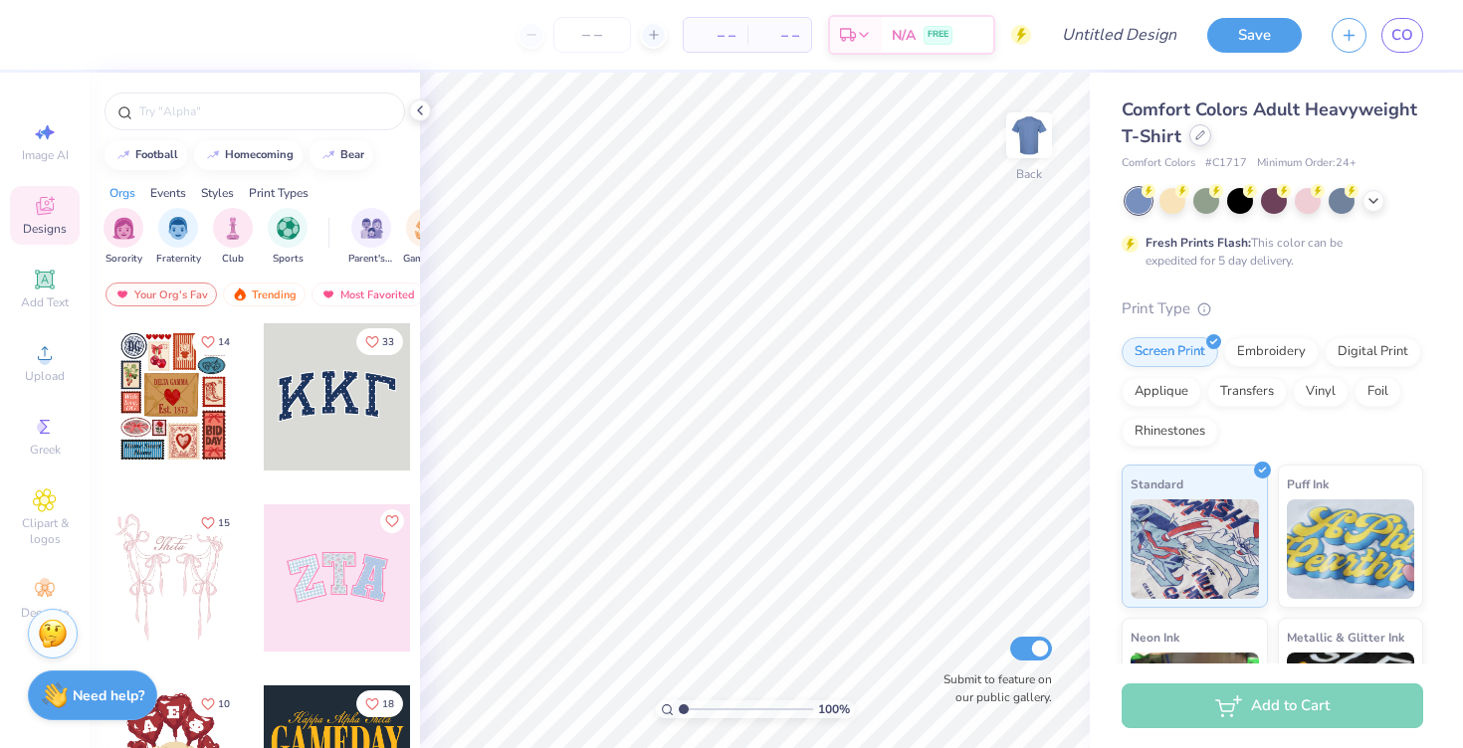
click at [1189, 138] on div at bounding box center [1200, 135] width 22 height 22
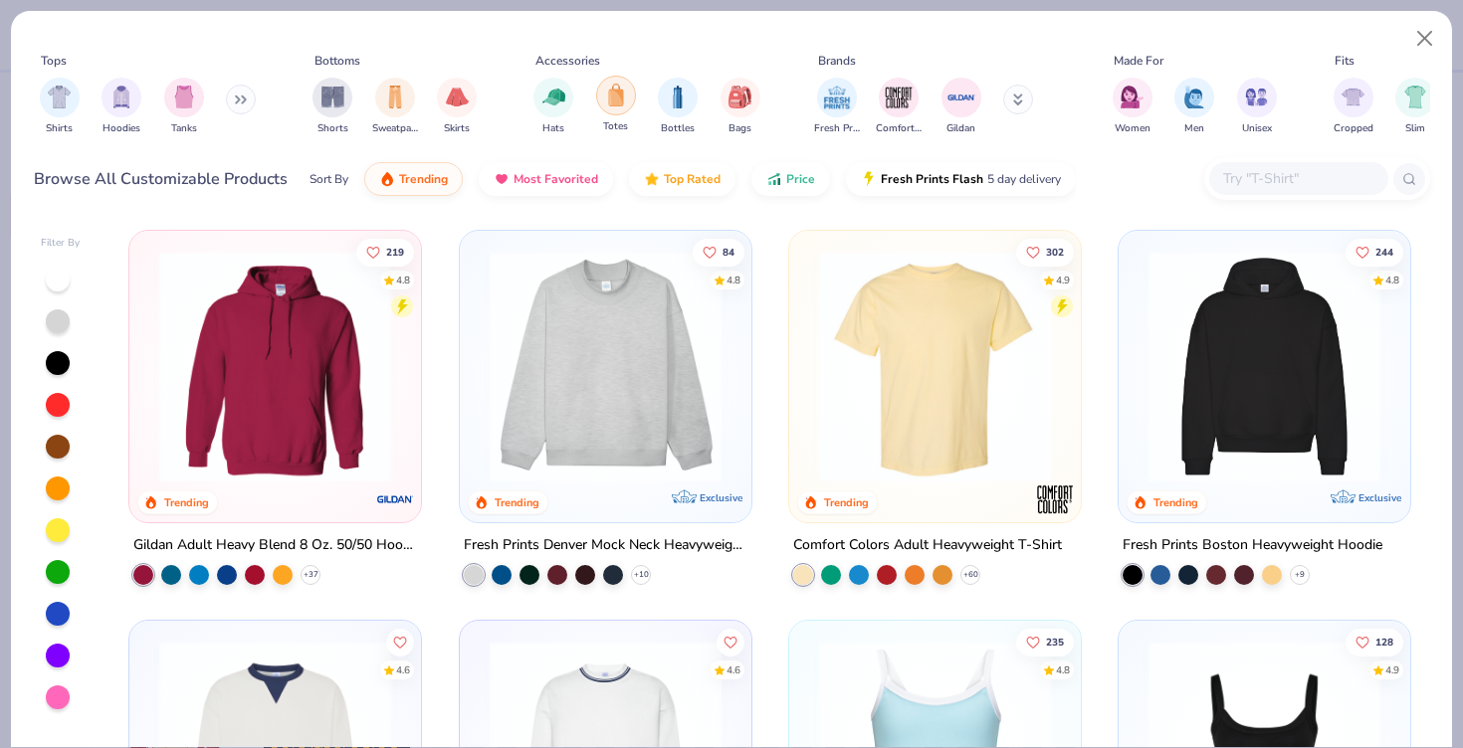
click at [613, 103] on img "filter for Totes" at bounding box center [616, 95] width 22 height 23
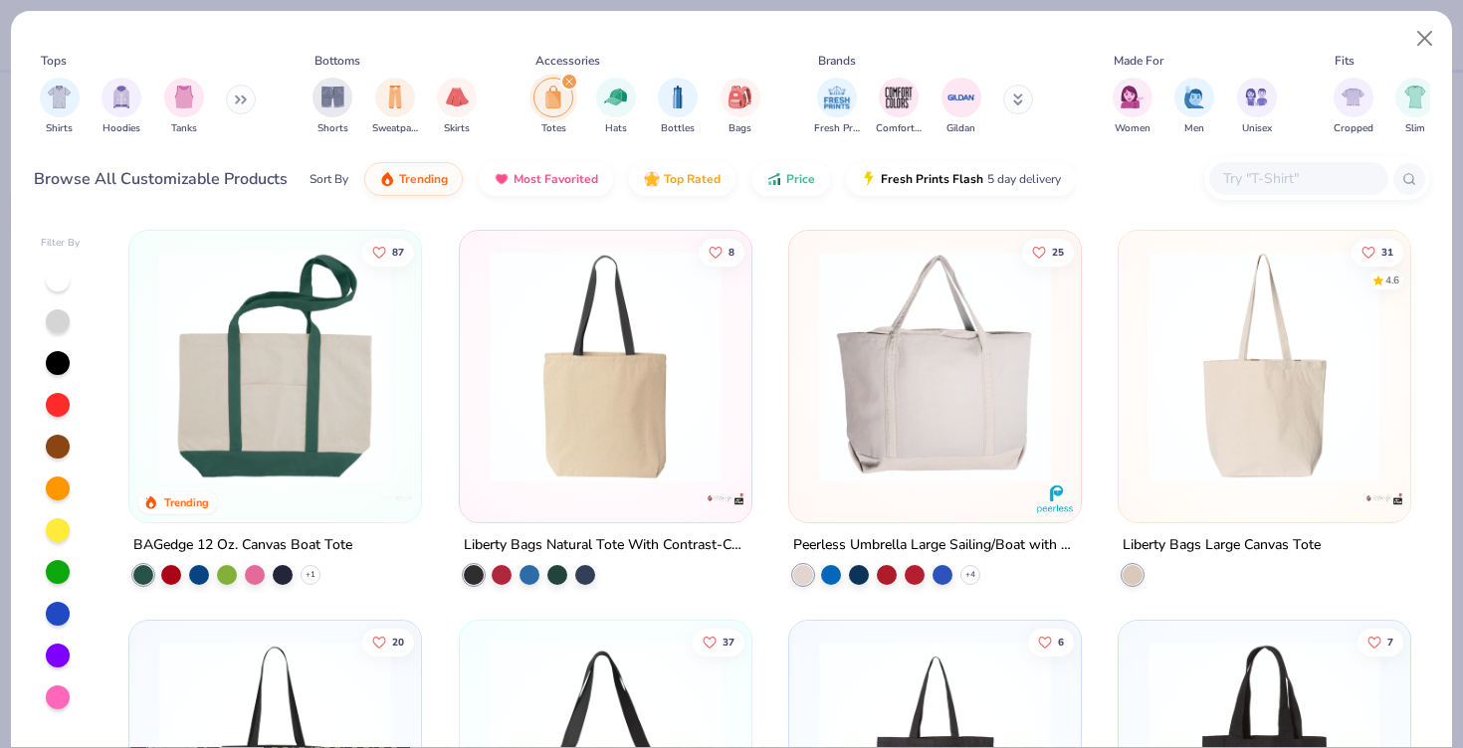
click at [1251, 338] on img at bounding box center [1265, 367] width 252 height 232
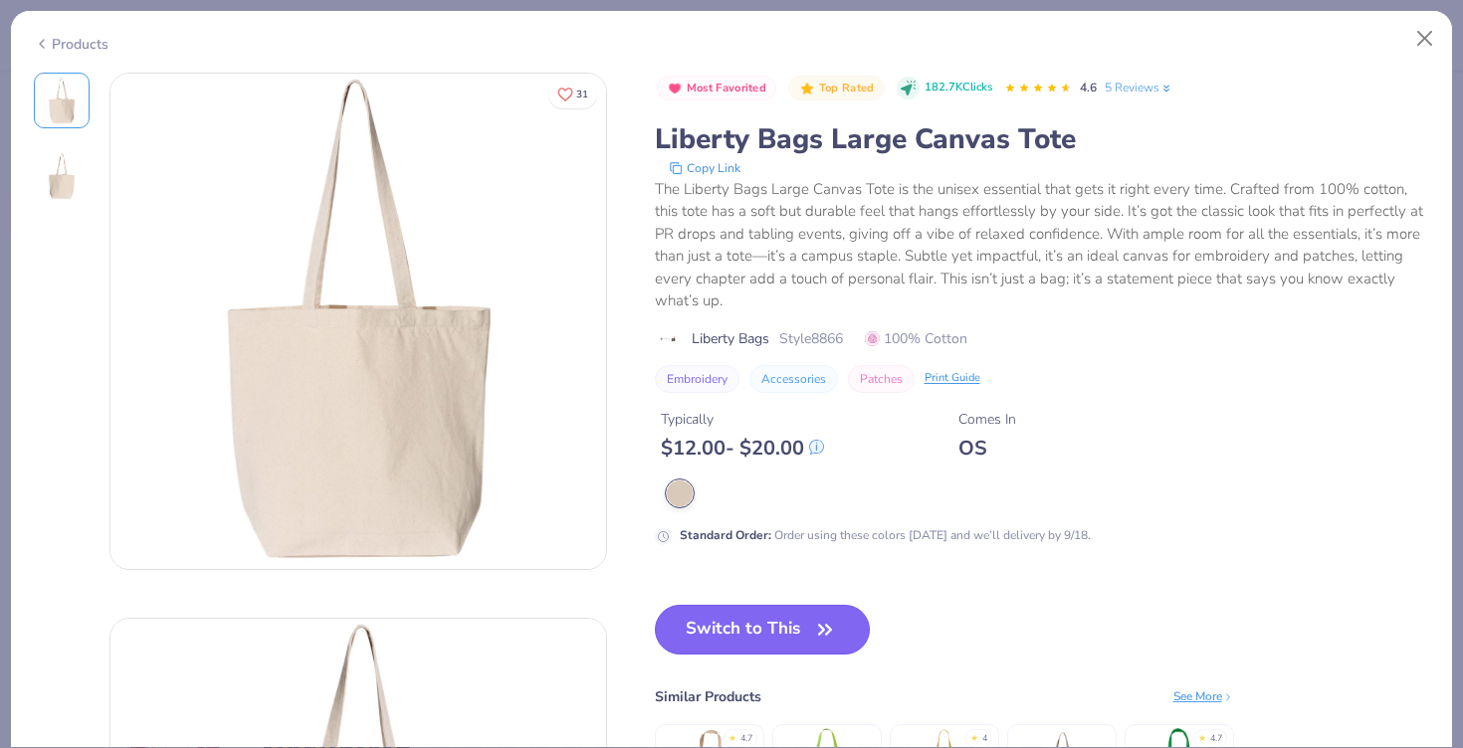
click at [731, 637] on button "Switch to This" at bounding box center [763, 630] width 216 height 50
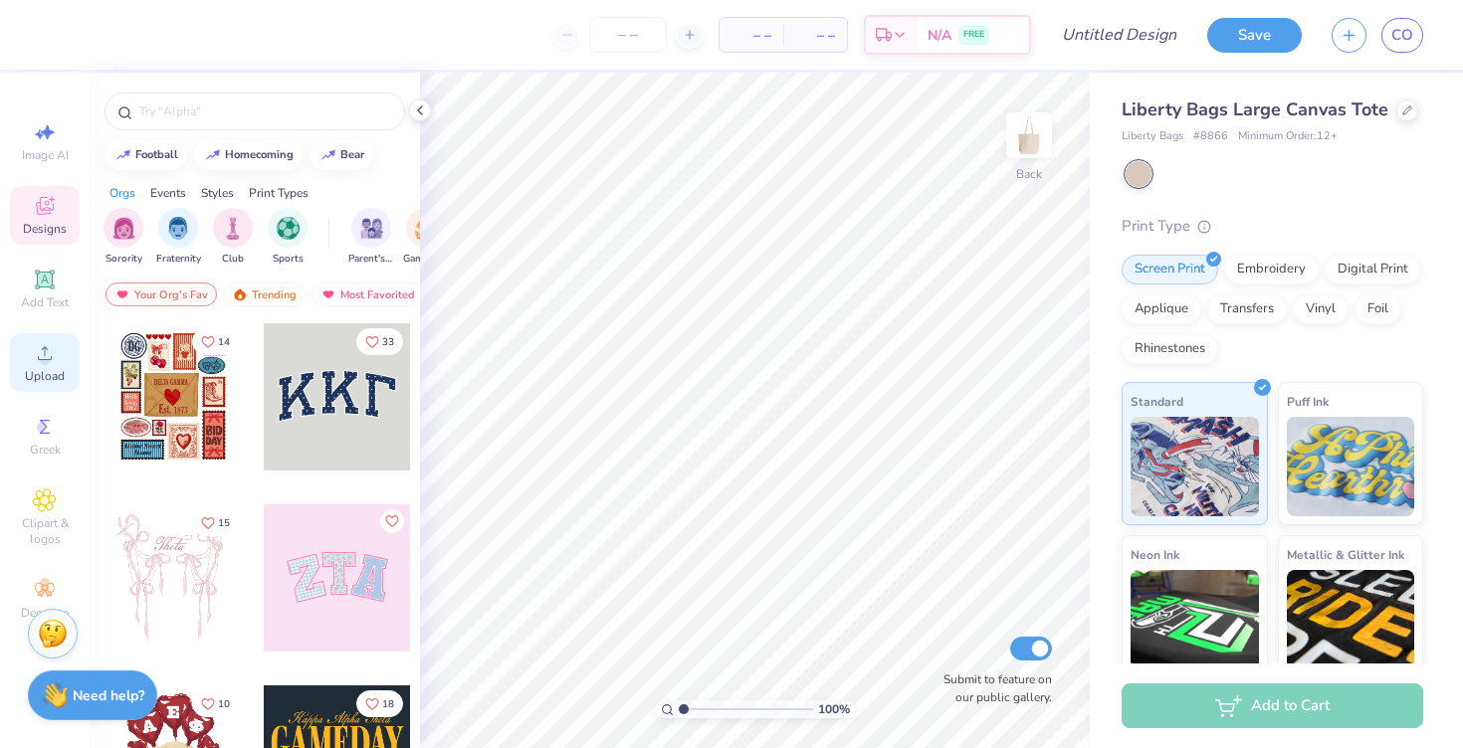
click at [36, 363] on icon at bounding box center [45, 353] width 24 height 24
click at [31, 376] on span "Upload" at bounding box center [45, 376] width 40 height 16
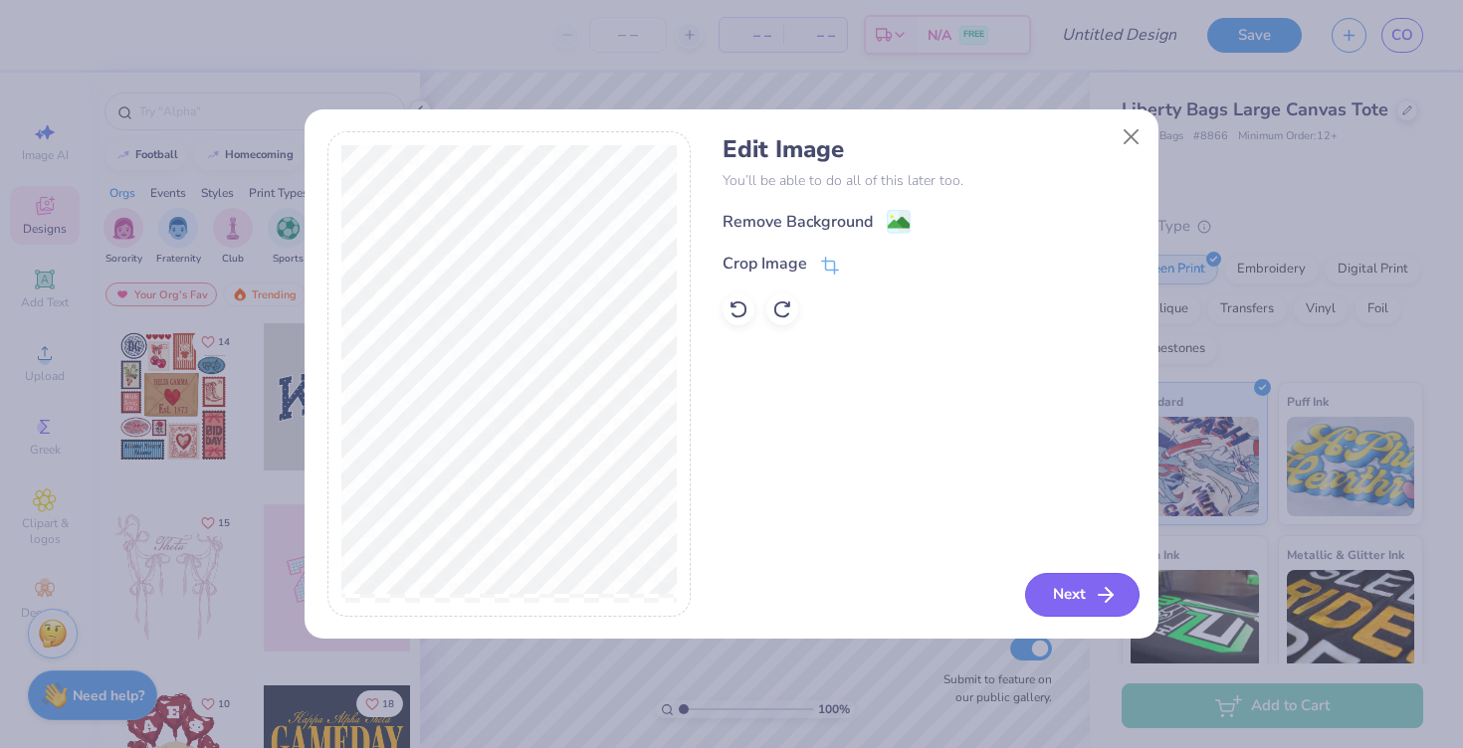
click at [1073, 579] on button "Next" at bounding box center [1082, 595] width 114 height 44
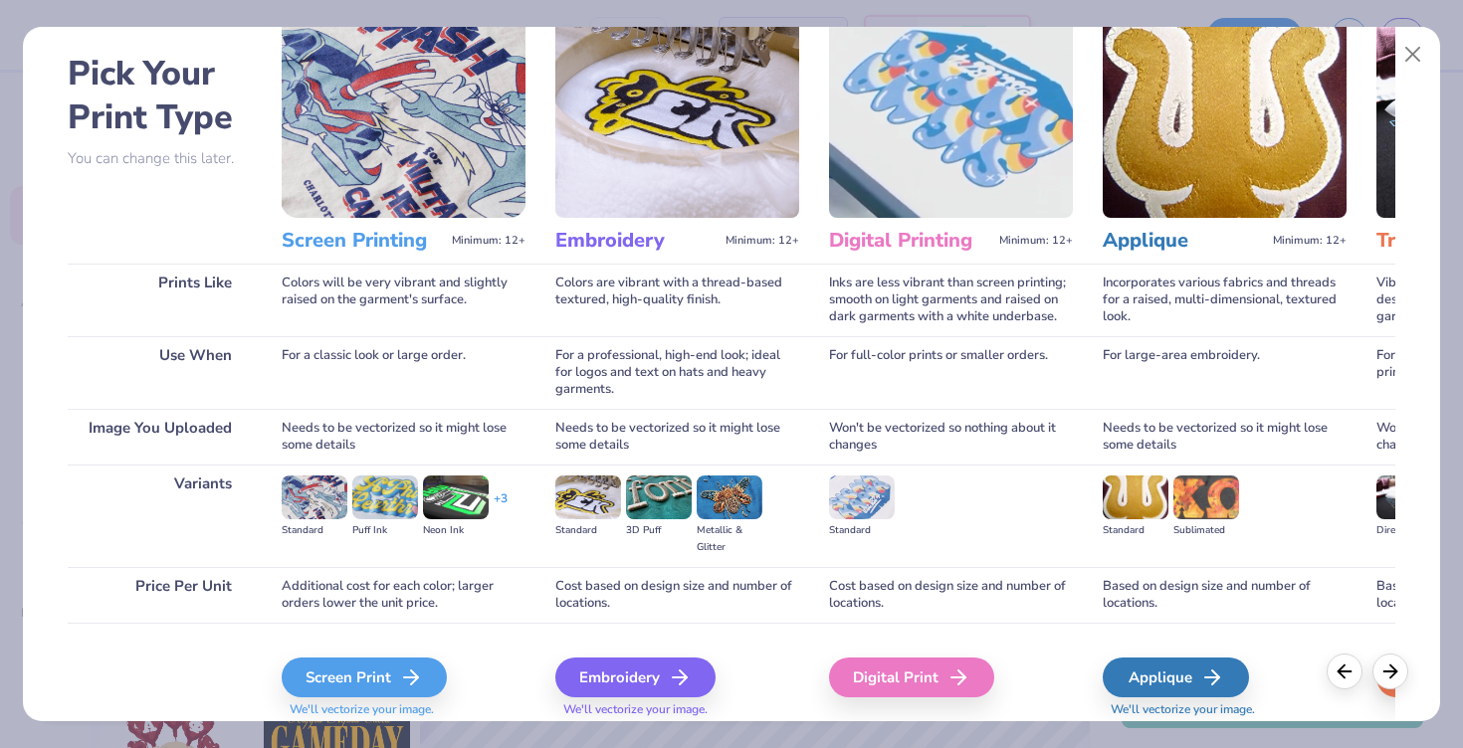
scroll to position [144, 0]
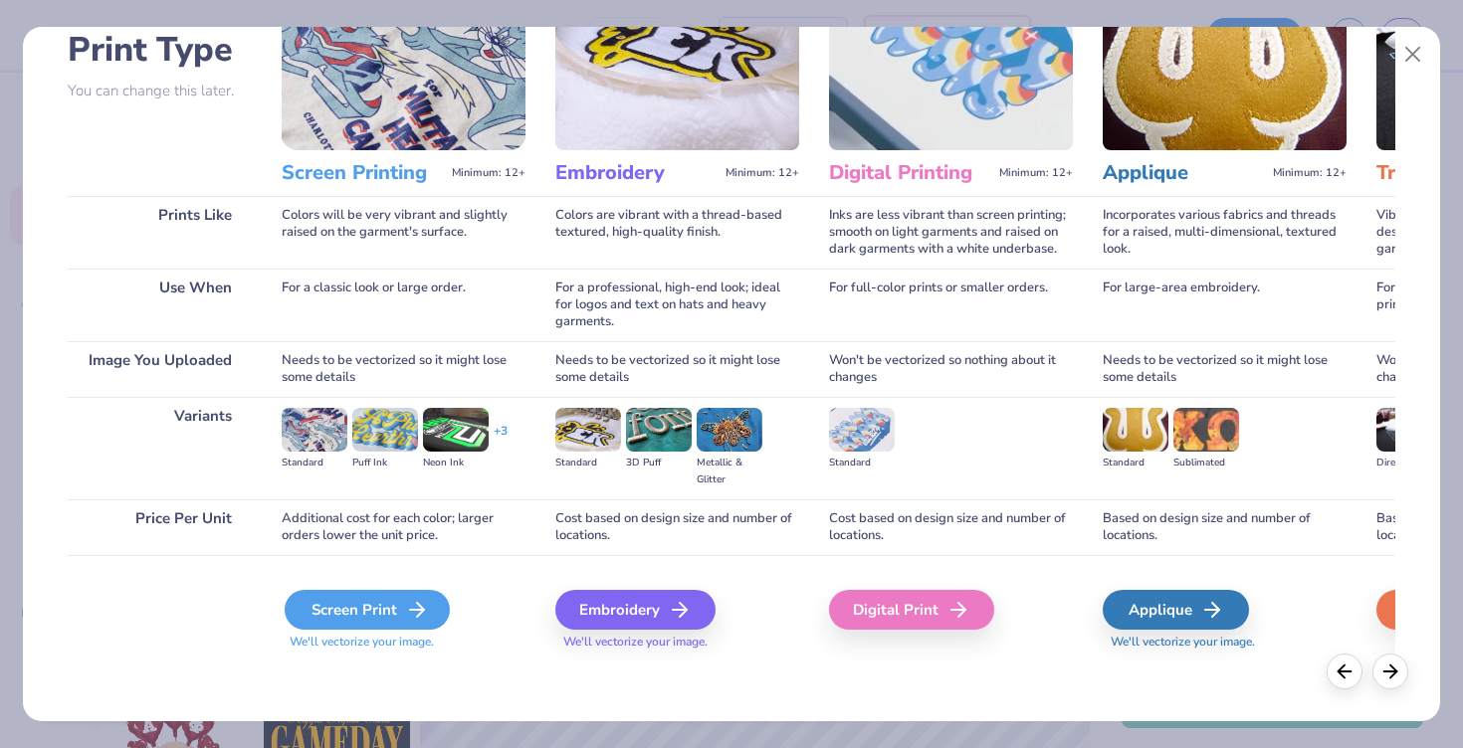
click at [401, 621] on div "Screen Print" at bounding box center [367, 610] width 165 height 40
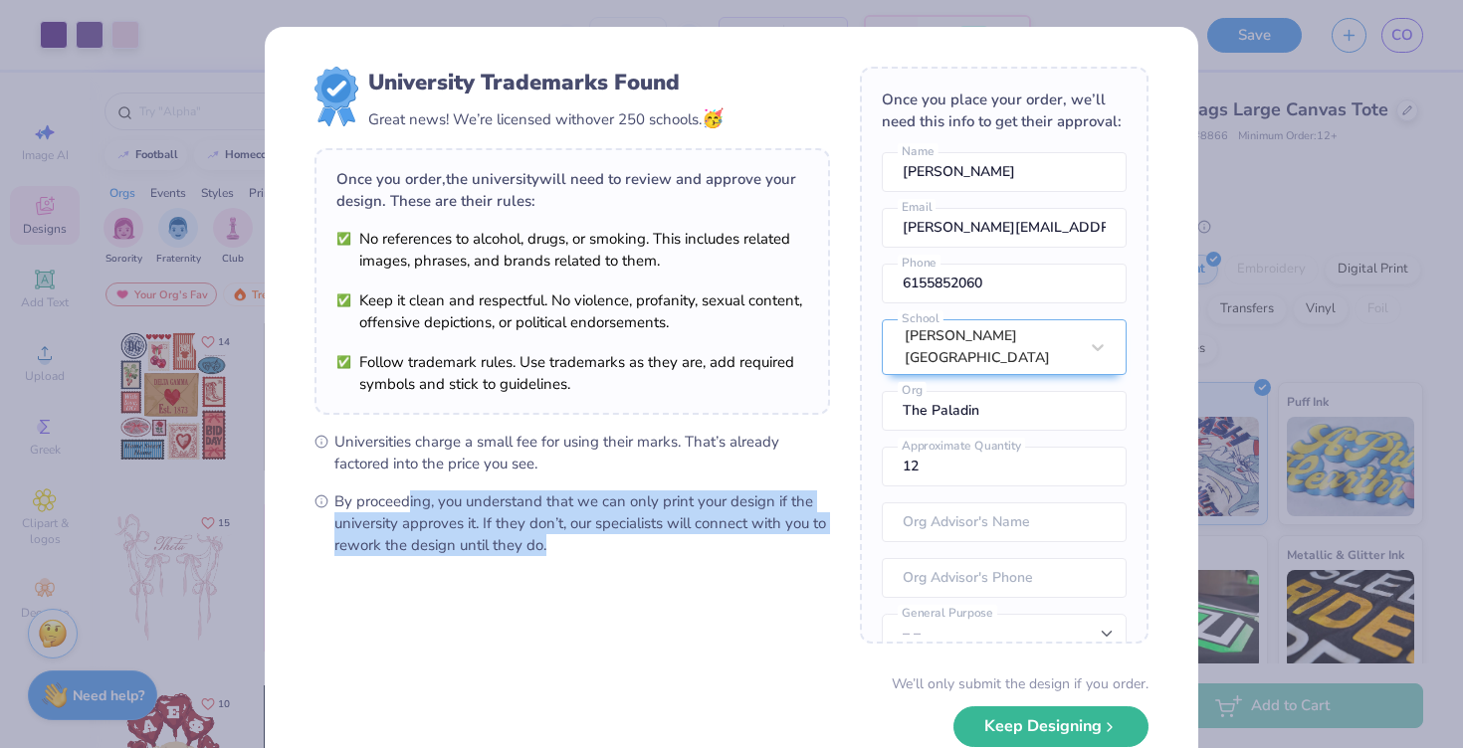
drag, startPoint x: 408, startPoint y: 506, endPoint x: 583, endPoint y: 555, distance: 182.1
click at [583, 555] on span "By proceeding, you understand that we can only print your design if the univers…" at bounding box center [582, 524] width 496 height 66
click at [611, 568] on form "University Trademarks Found Great news! We’re licensed with over 250 schools. 🥳…" at bounding box center [732, 433] width 834 height 733
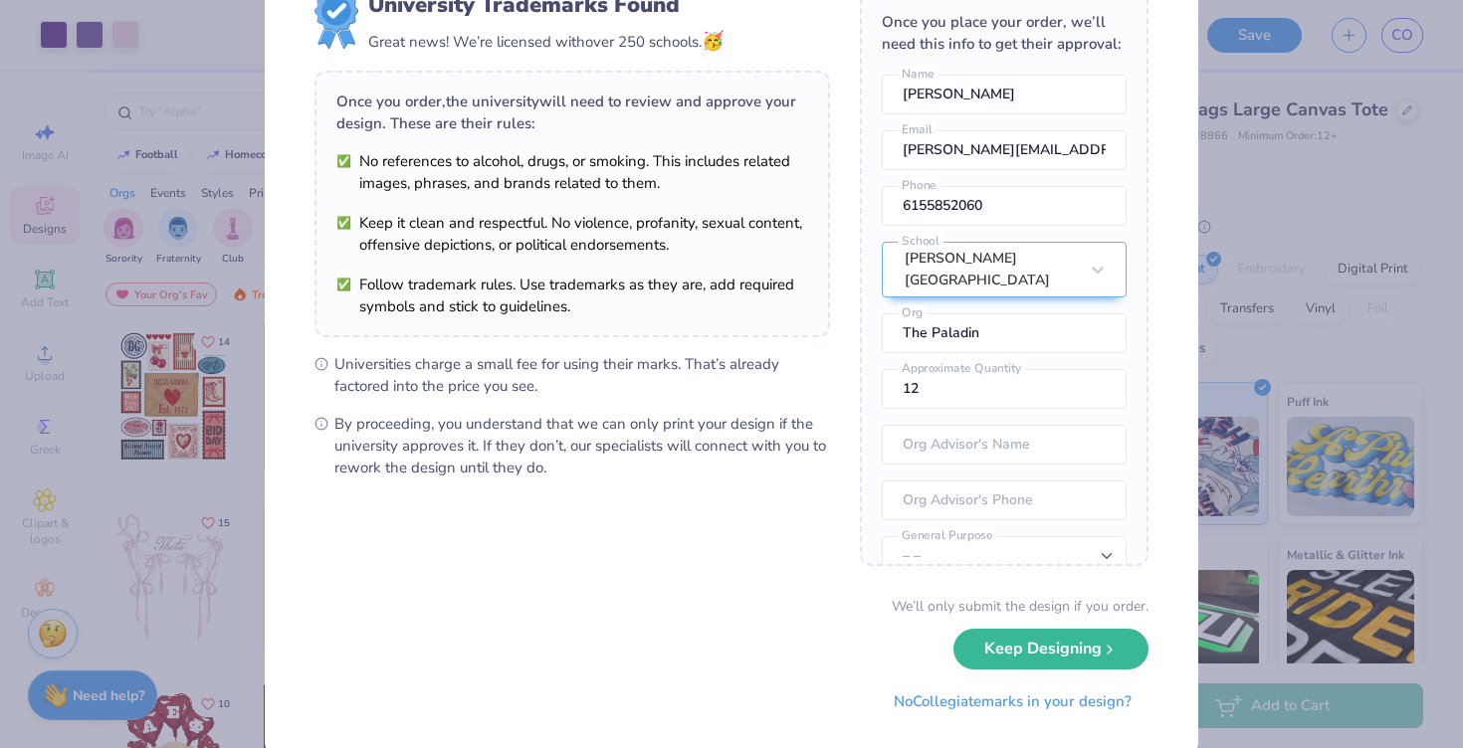
scroll to position [81, 0]
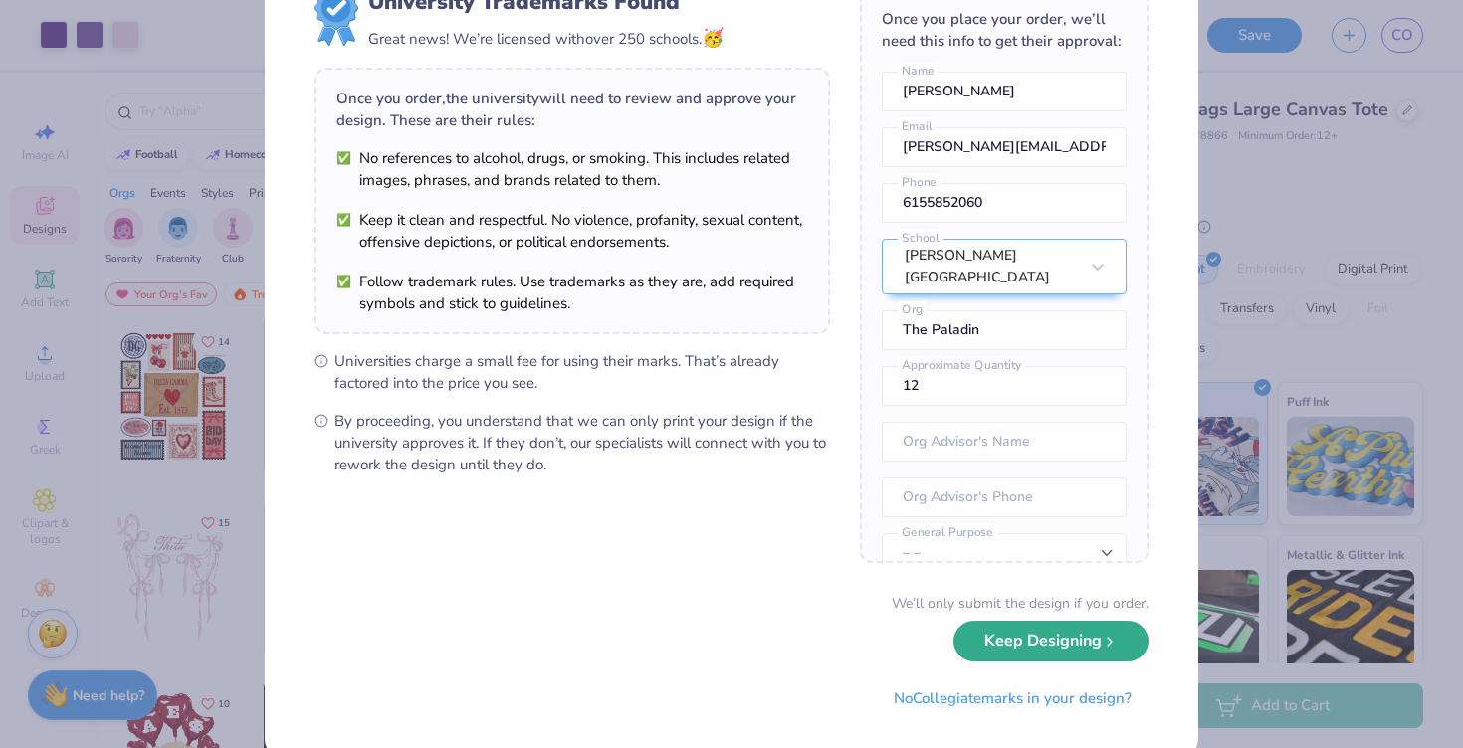
click at [1083, 646] on button "Keep Designing" at bounding box center [1051, 641] width 195 height 41
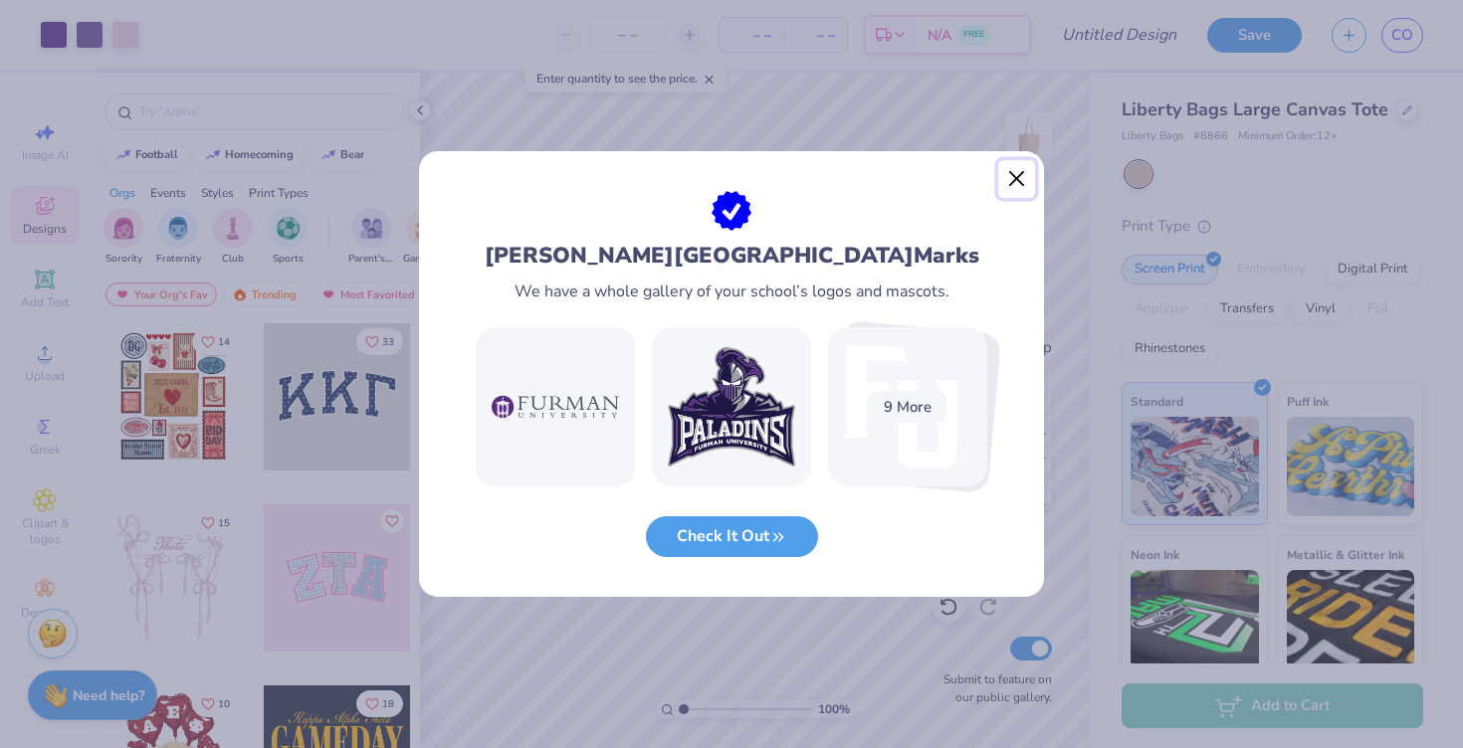
click at [1010, 182] on button "Close" at bounding box center [1017, 179] width 38 height 38
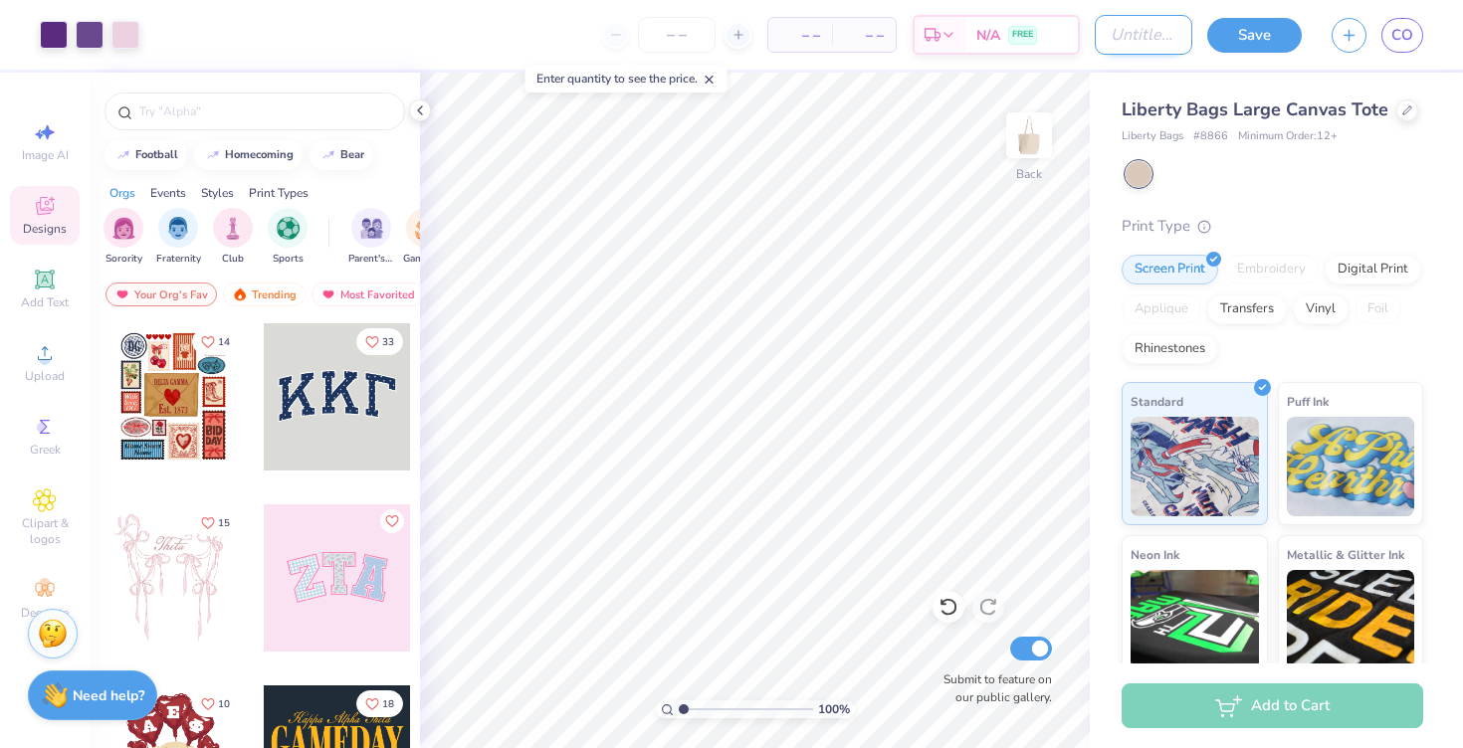
click at [1147, 35] on input "Design Title" at bounding box center [1144, 35] width 98 height 40
type input "Paladin x Echo Tote"
click at [690, 32] on input "number" at bounding box center [677, 35] width 78 height 36
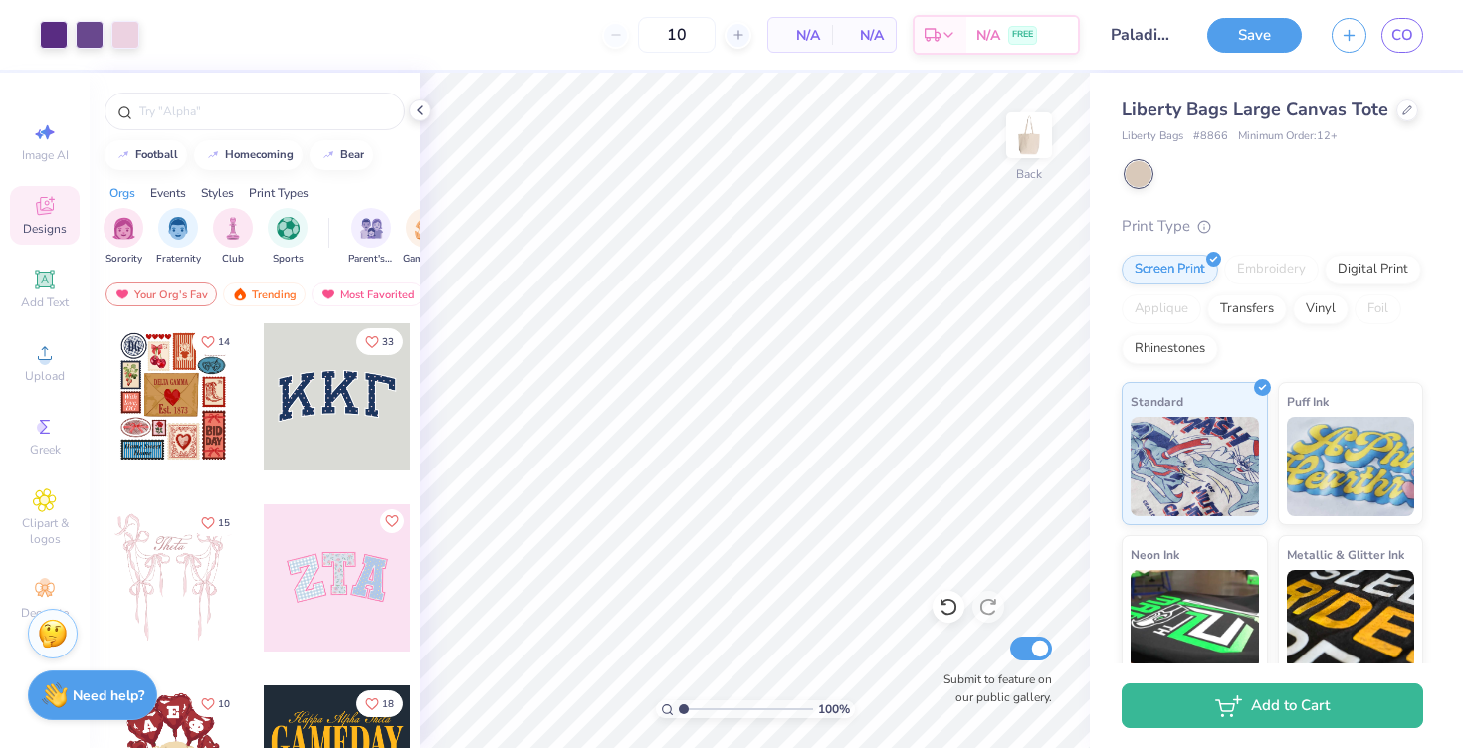
type input "12"
click at [824, 68] on div "12 N/A Per Item N/A Total Est. Delivery N/A FREE" at bounding box center [617, 35] width 926 height 70
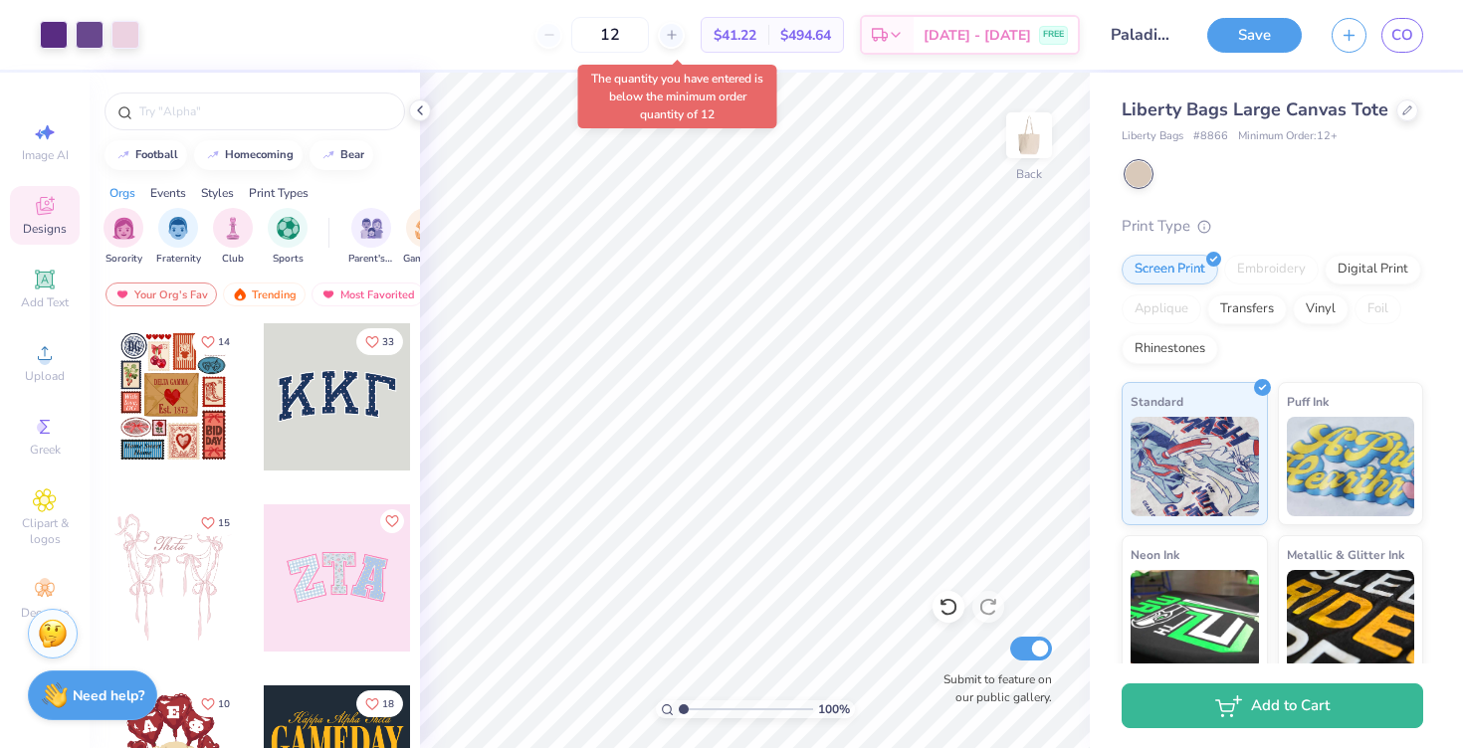
click at [841, 69] on div "12 $41.22 Per Item $494.64 Total Est. Delivery Sep 15 - 18 FREE" at bounding box center [617, 35] width 926 height 70
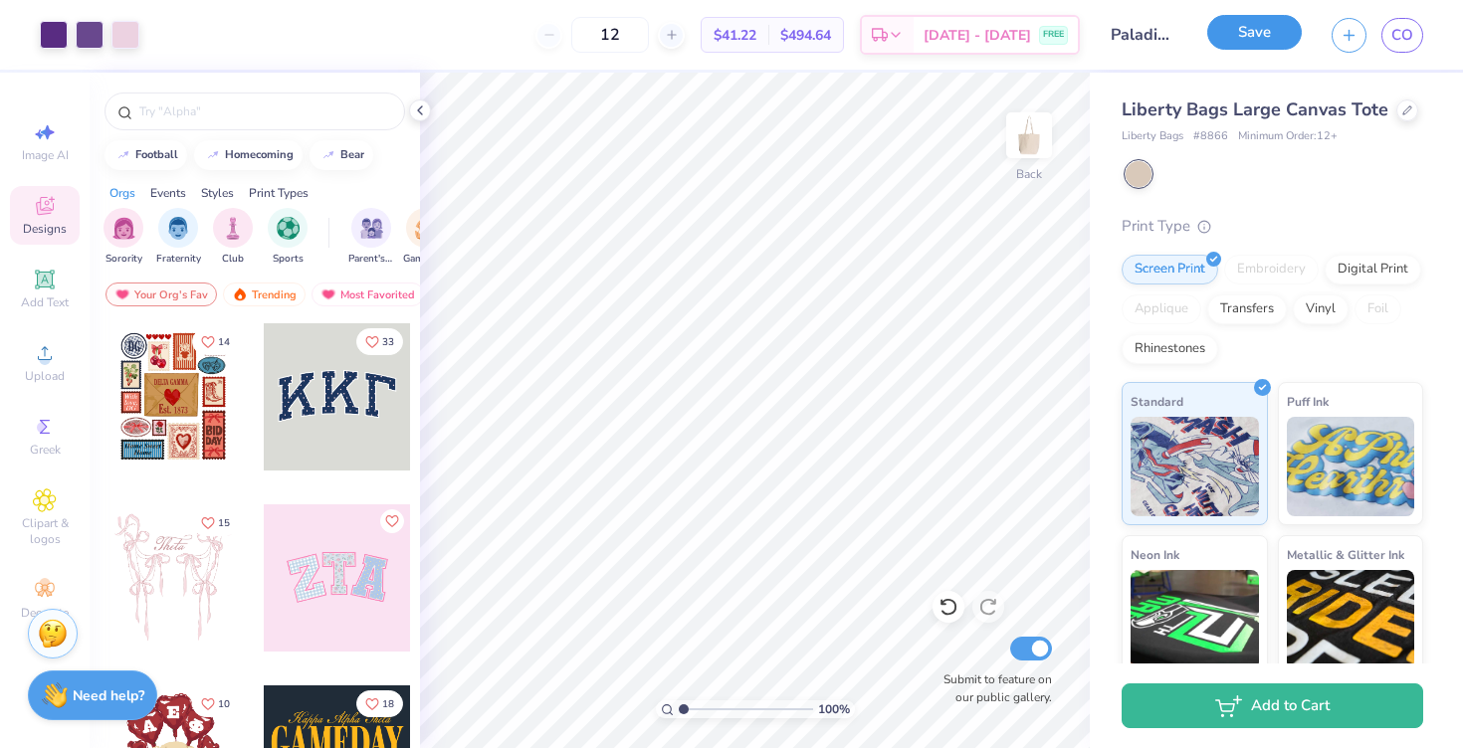
click at [1277, 33] on button "Save" at bounding box center [1254, 32] width 95 height 35
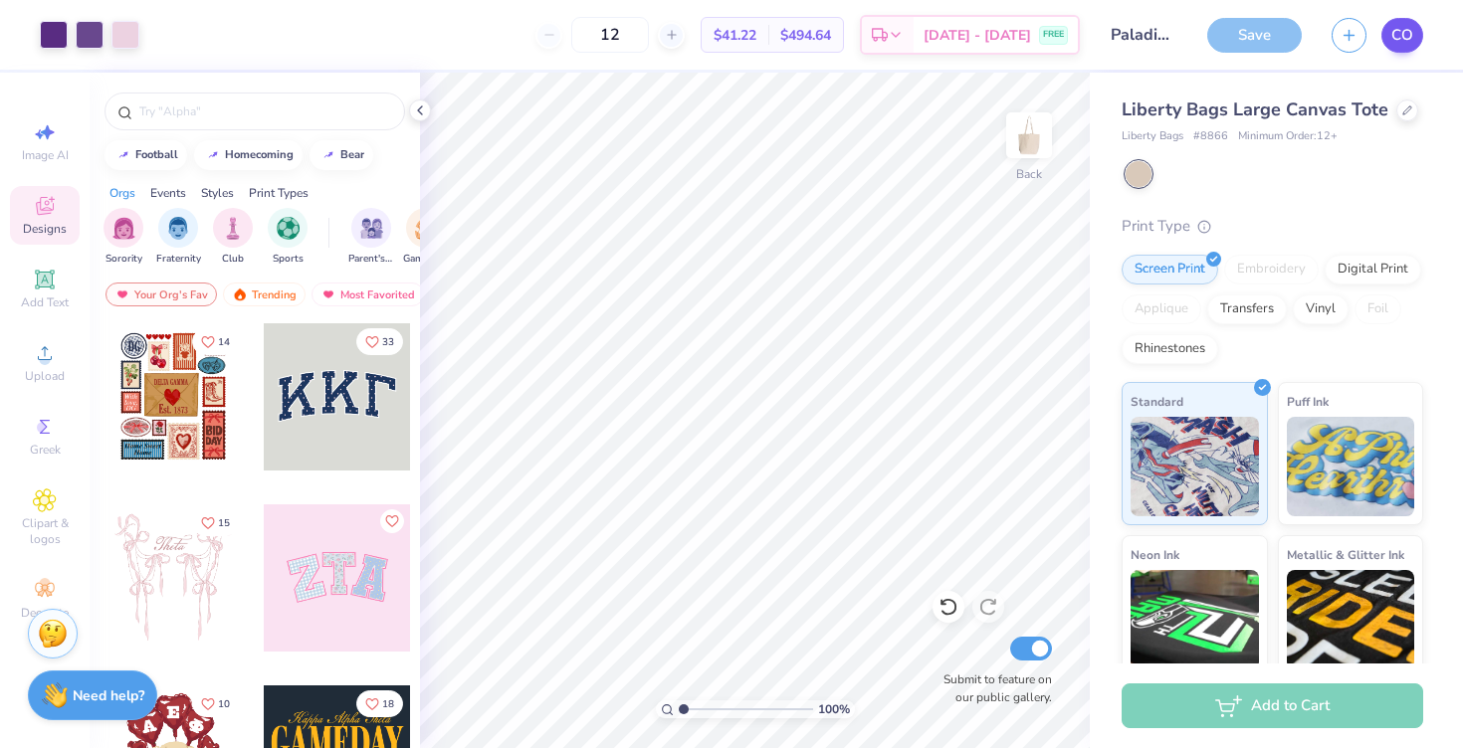
click at [1403, 42] on span "CO" at bounding box center [1402, 35] width 22 height 23
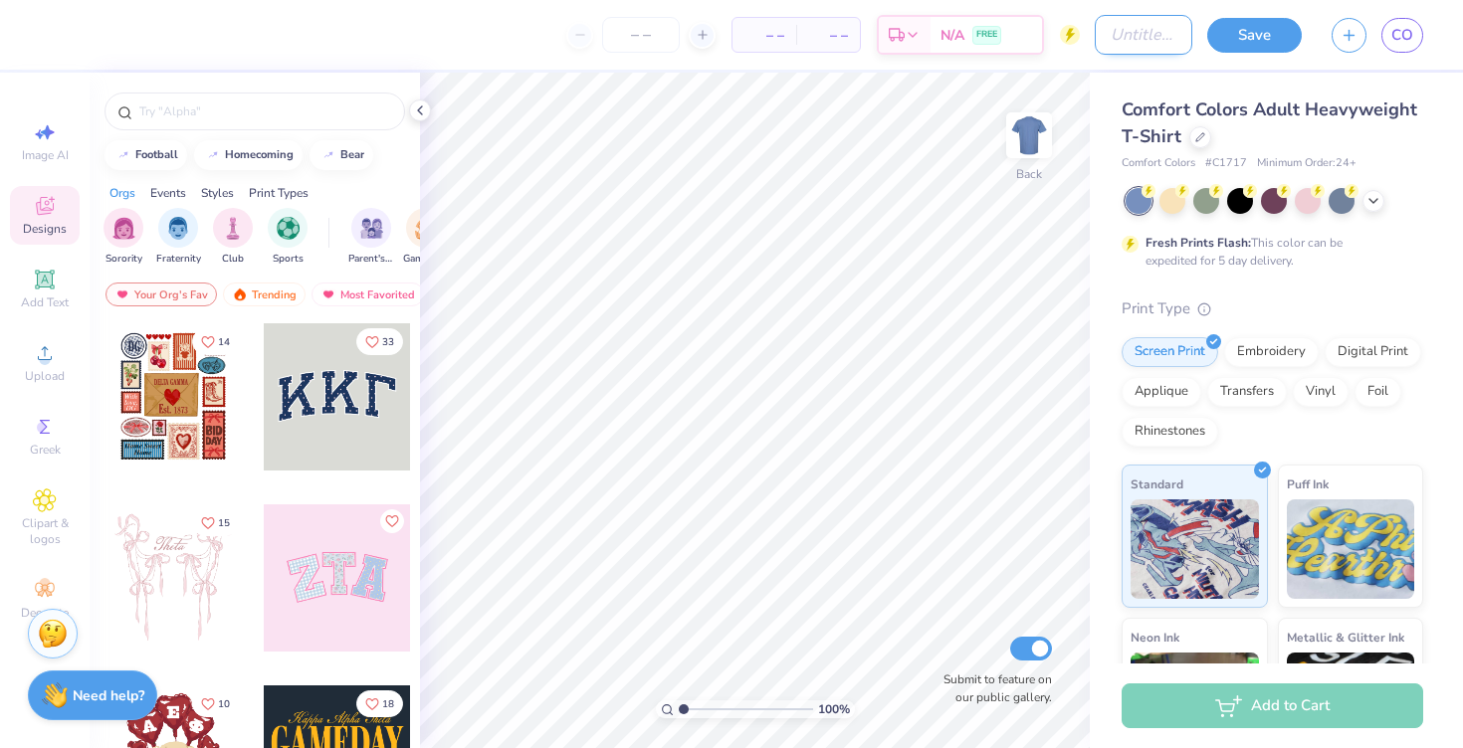
click at [1149, 25] on input "Design Title" at bounding box center [1144, 35] width 98 height 40
click at [1125, 76] on div "Comfort Colors Adult Heavyweight T-Shirt Comfort Colors # C1717 Minimum Order: …" at bounding box center [1276, 494] width 373 height 842
click at [1197, 140] on div at bounding box center [1200, 135] width 22 height 22
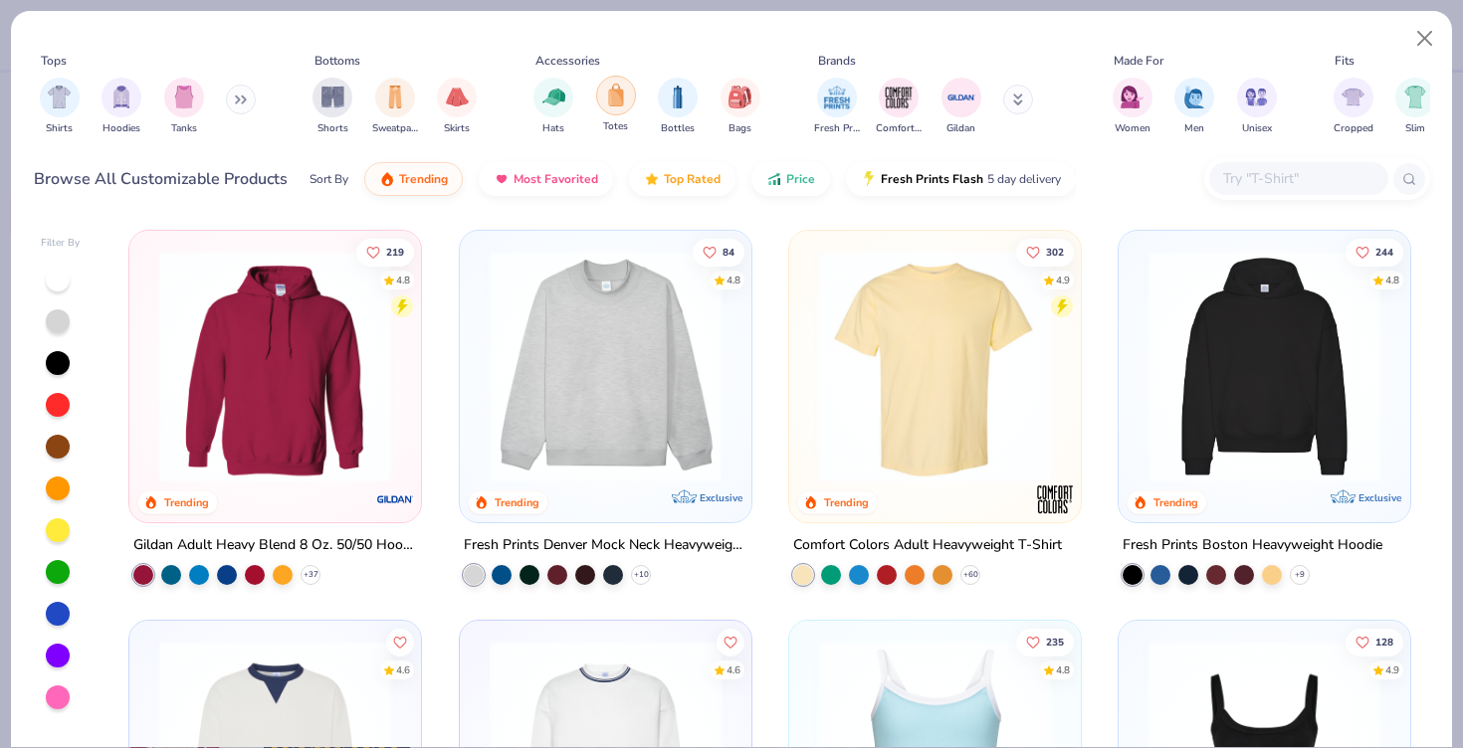
click at [617, 97] on img "filter for Totes" at bounding box center [616, 95] width 22 height 23
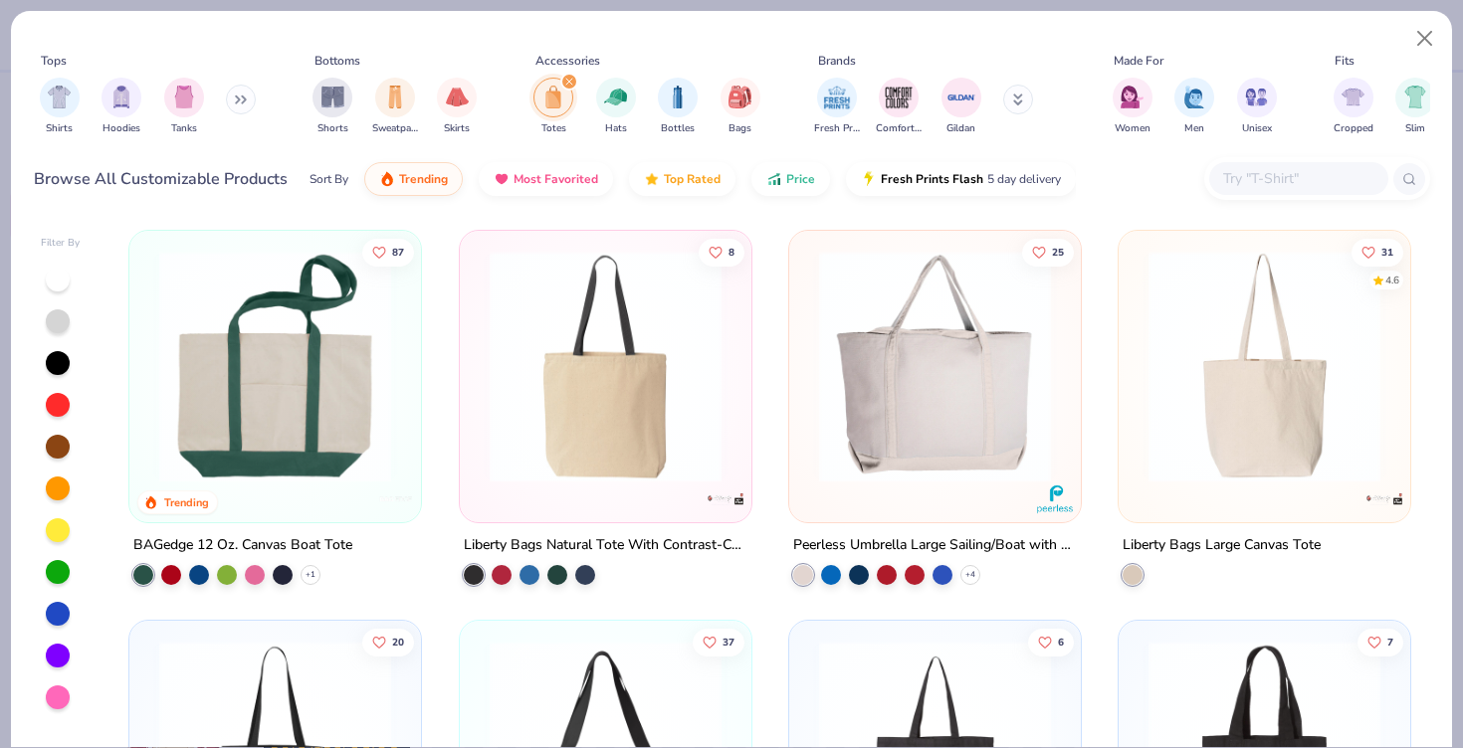
click at [1265, 391] on img at bounding box center [1265, 367] width 252 height 232
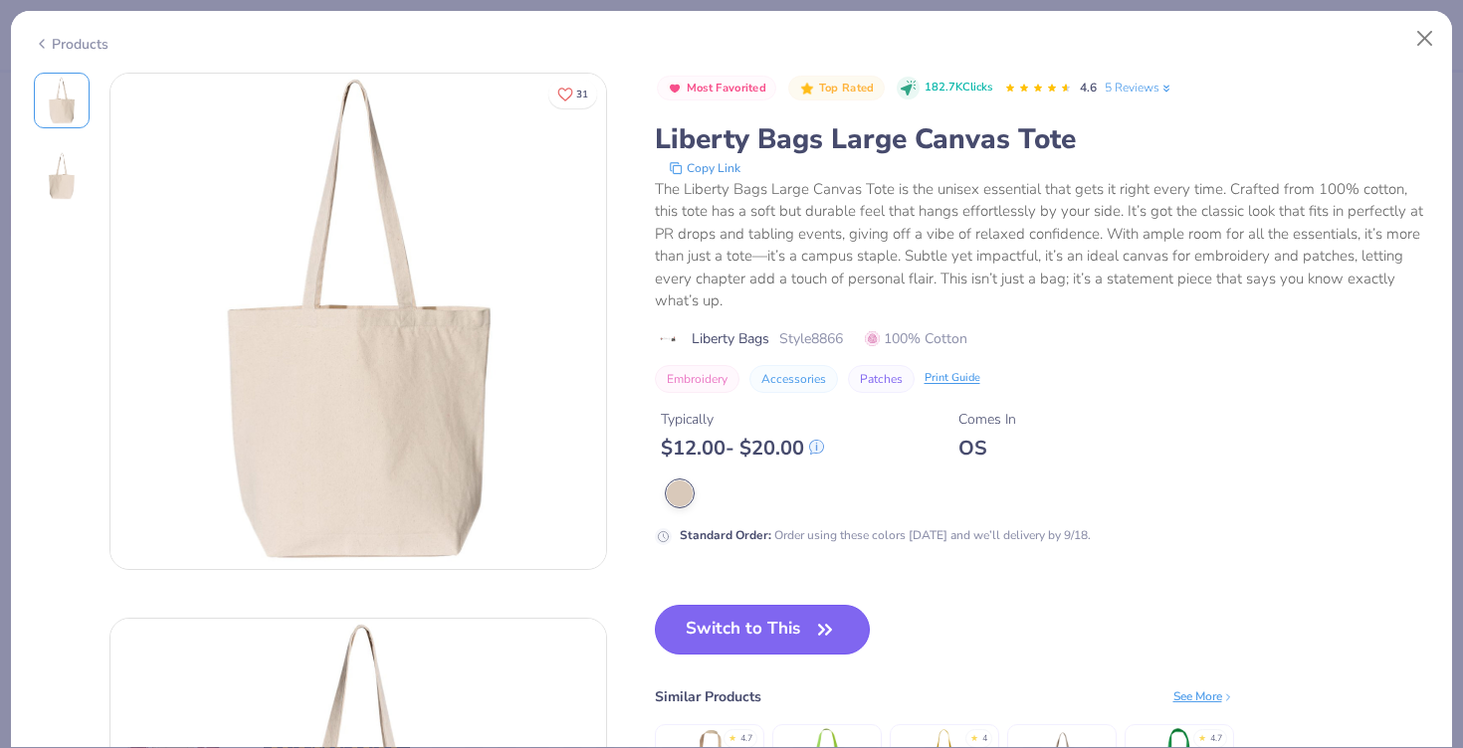
click at [746, 641] on button "Switch to This" at bounding box center [763, 630] width 216 height 50
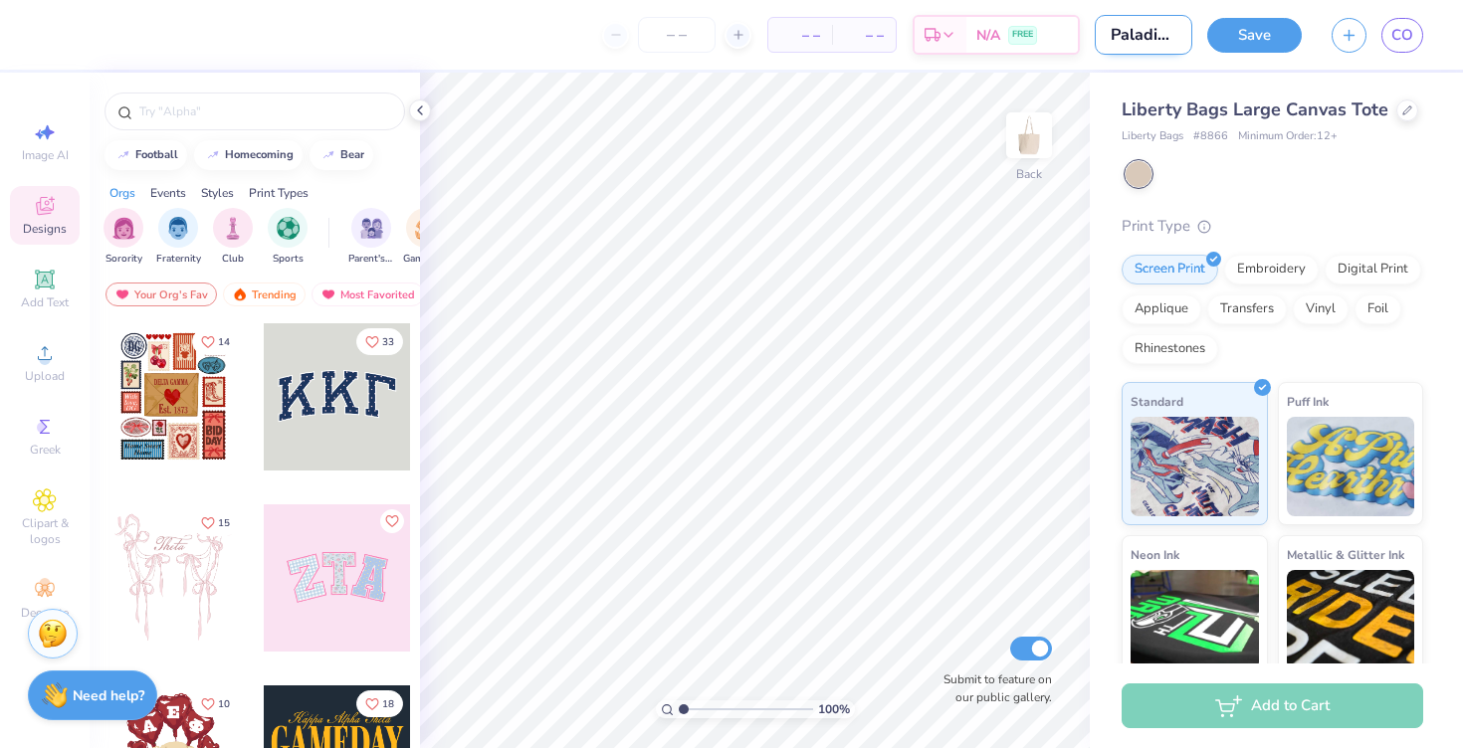
click at [1148, 37] on input "Paladin Tote" at bounding box center [1144, 35] width 98 height 40
click at [1166, 35] on input "Paladin Tote" at bounding box center [1144, 35] width 98 height 40
type input "Paladin Echo Tote"
click at [1169, 70] on div "– – Per Item – – Total Est. Delivery N/A FREE Design Title Paladin Echo Tote Sa…" at bounding box center [731, 374] width 1463 height 748
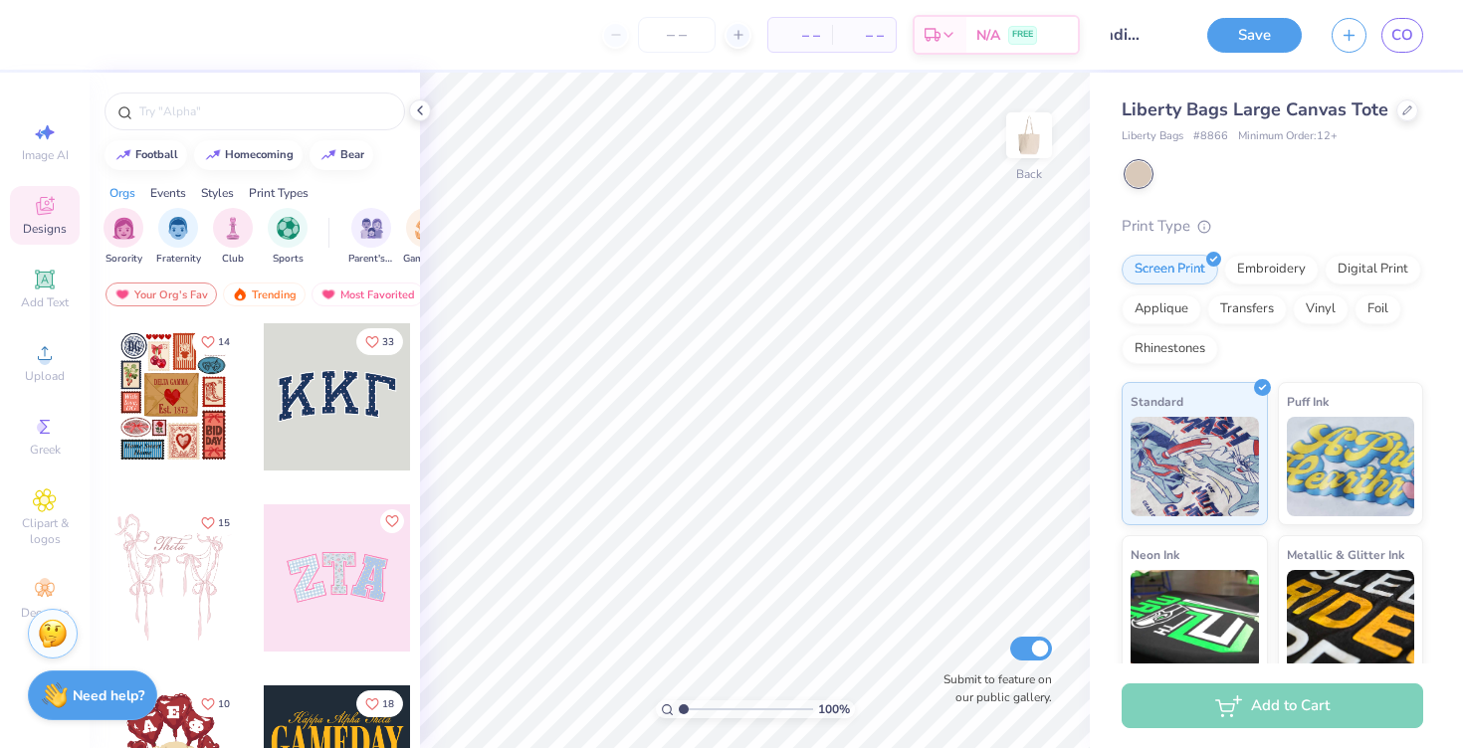
scroll to position [0, 0]
click at [681, 37] on input "number" at bounding box center [677, 35] width 78 height 36
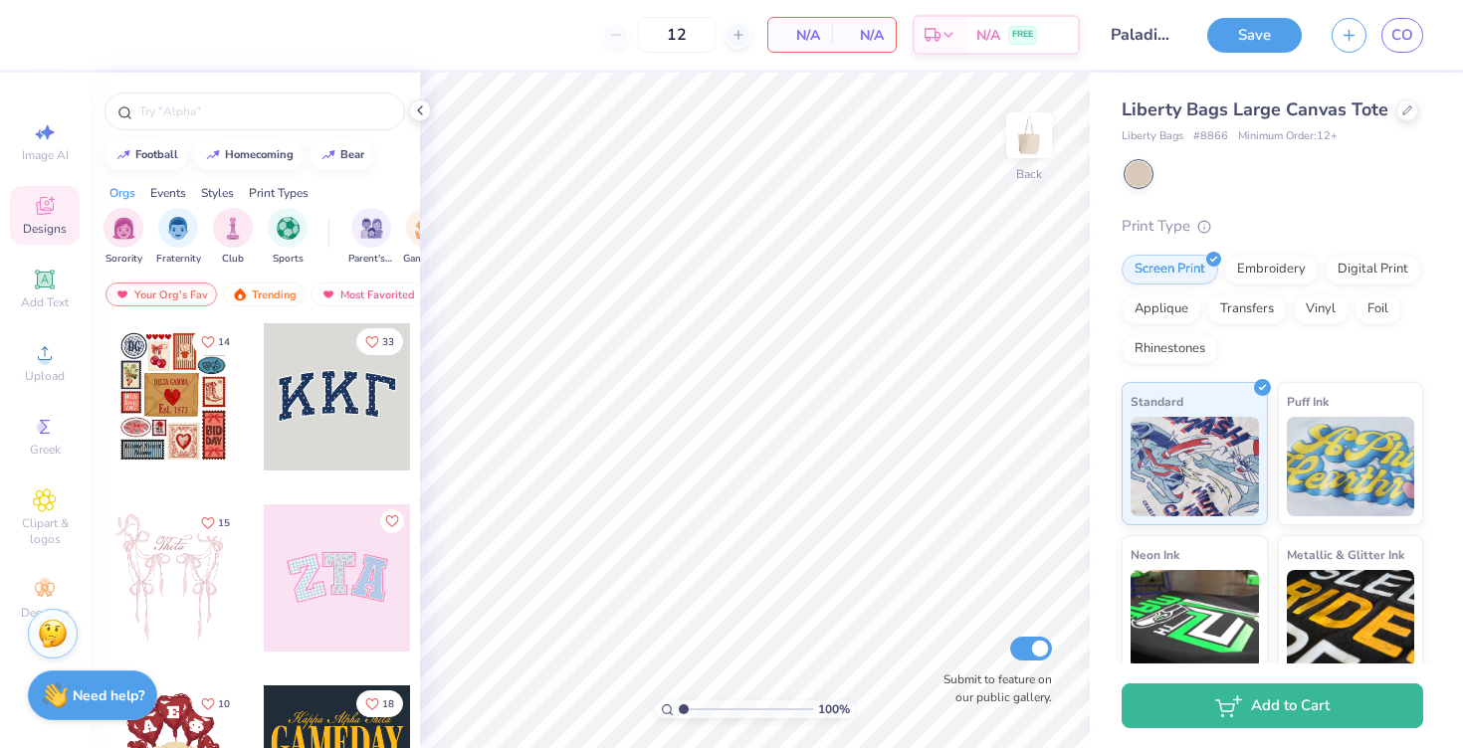
type input "12"
click at [1135, 87] on div "Liberty Bags Large Canvas Tote Liberty Bags # 8866 Minimum Order: 12 + Print Ty…" at bounding box center [1276, 452] width 373 height 759
click at [669, 66] on div "12 N/A Per Item N/A Total Est. Delivery N/A FREE" at bounding box center [567, 35] width 1025 height 70
click at [38, 374] on span "Upload" at bounding box center [45, 376] width 40 height 16
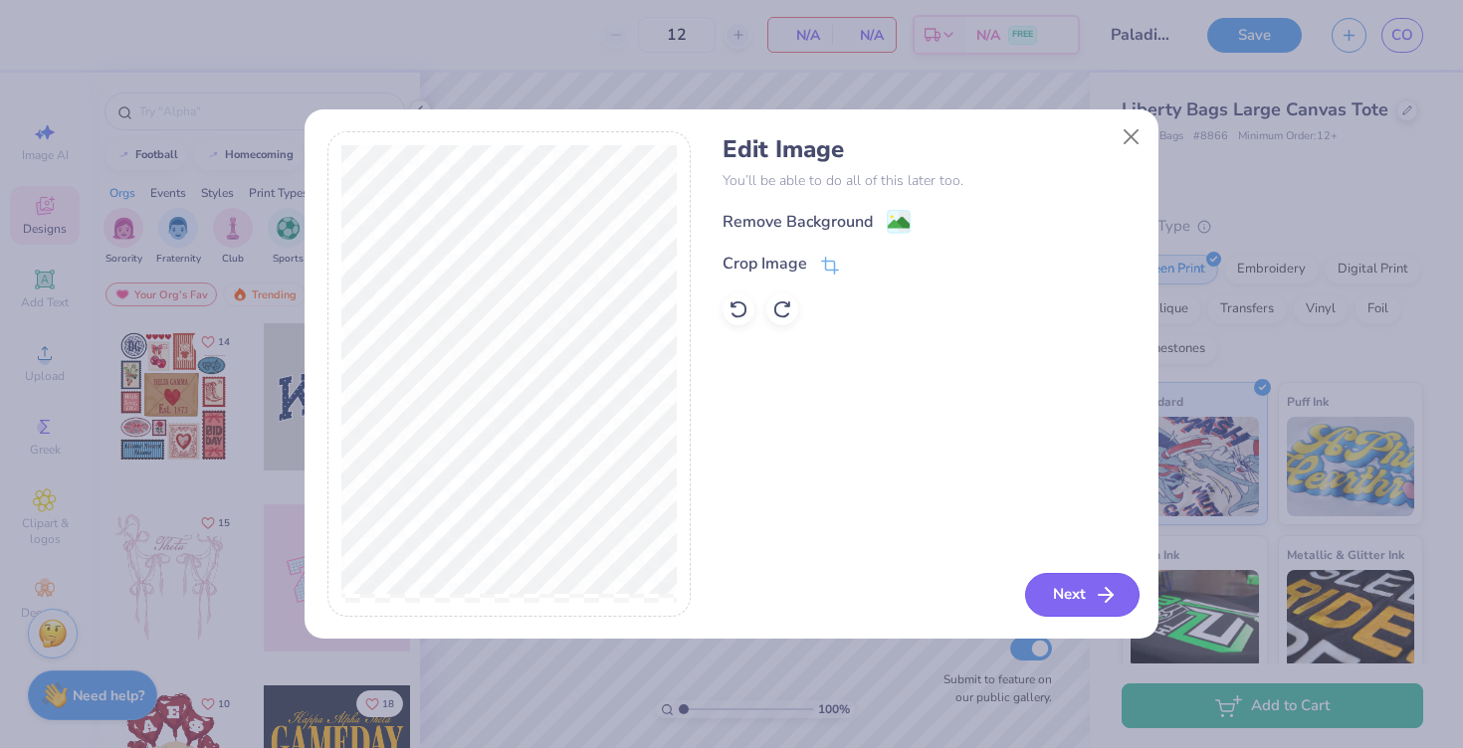
click at [1073, 591] on button "Next" at bounding box center [1082, 595] width 114 height 44
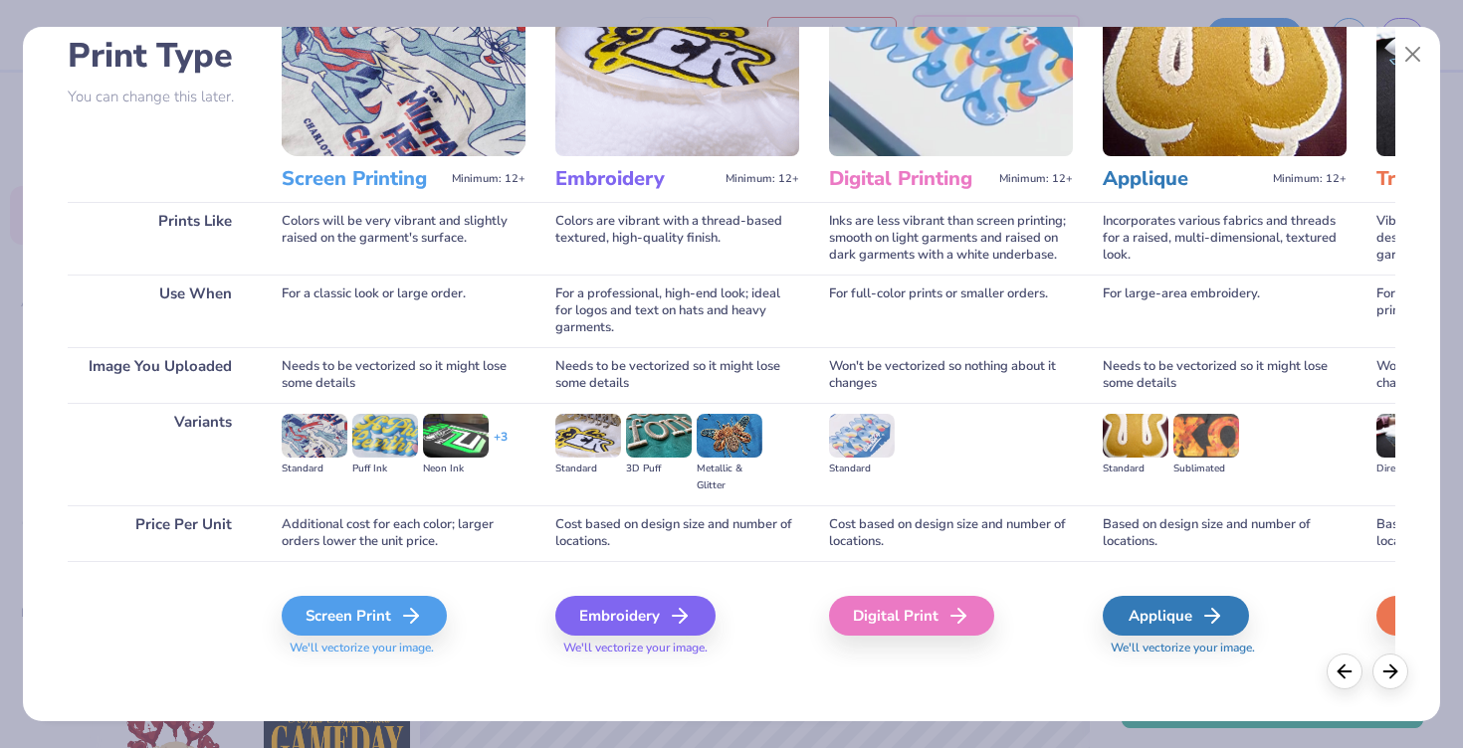
scroll to position [139, 0]
click at [317, 610] on div "Screen Print" at bounding box center [367, 615] width 165 height 40
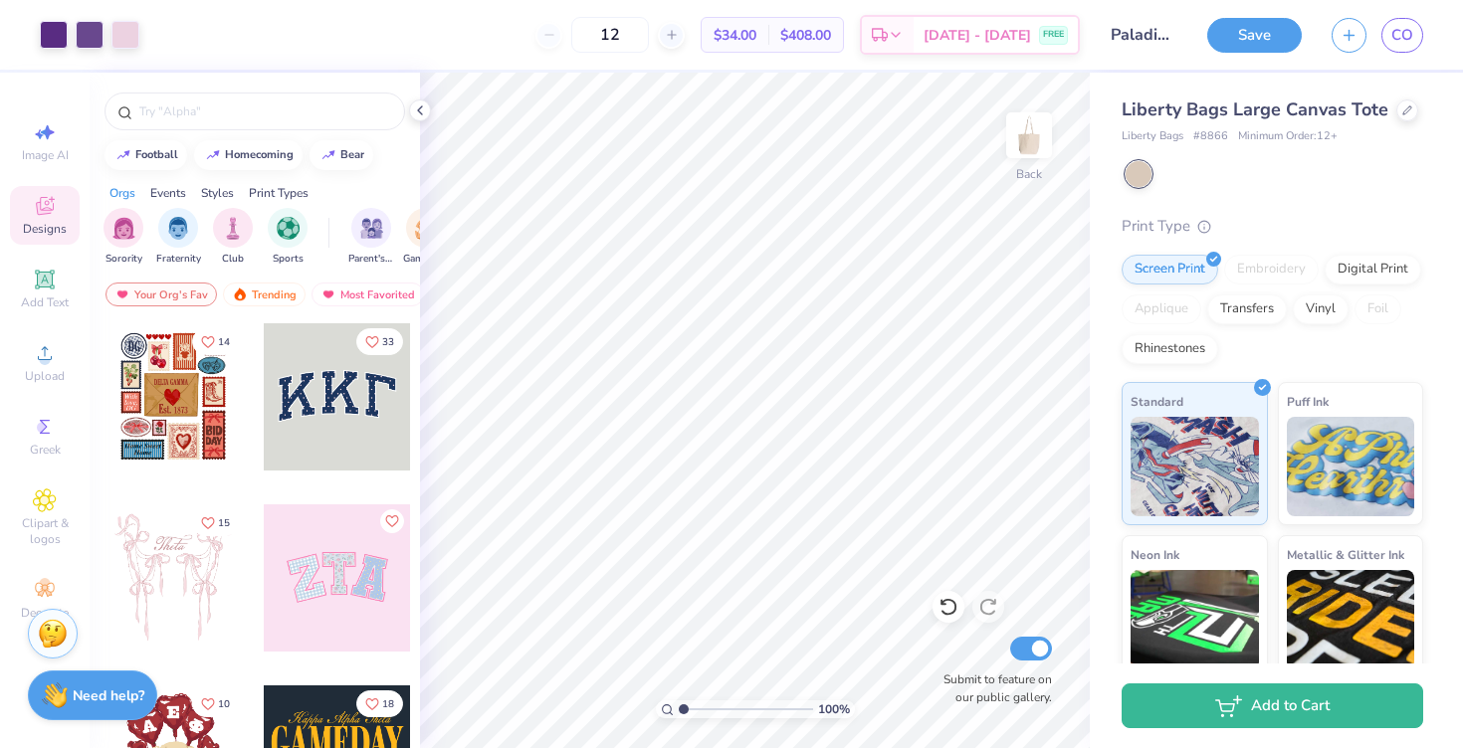
click at [1276, 12] on div "Save CO" at bounding box center [1335, 35] width 256 height 70
click at [1270, 31] on button "Save" at bounding box center [1254, 32] width 95 height 35
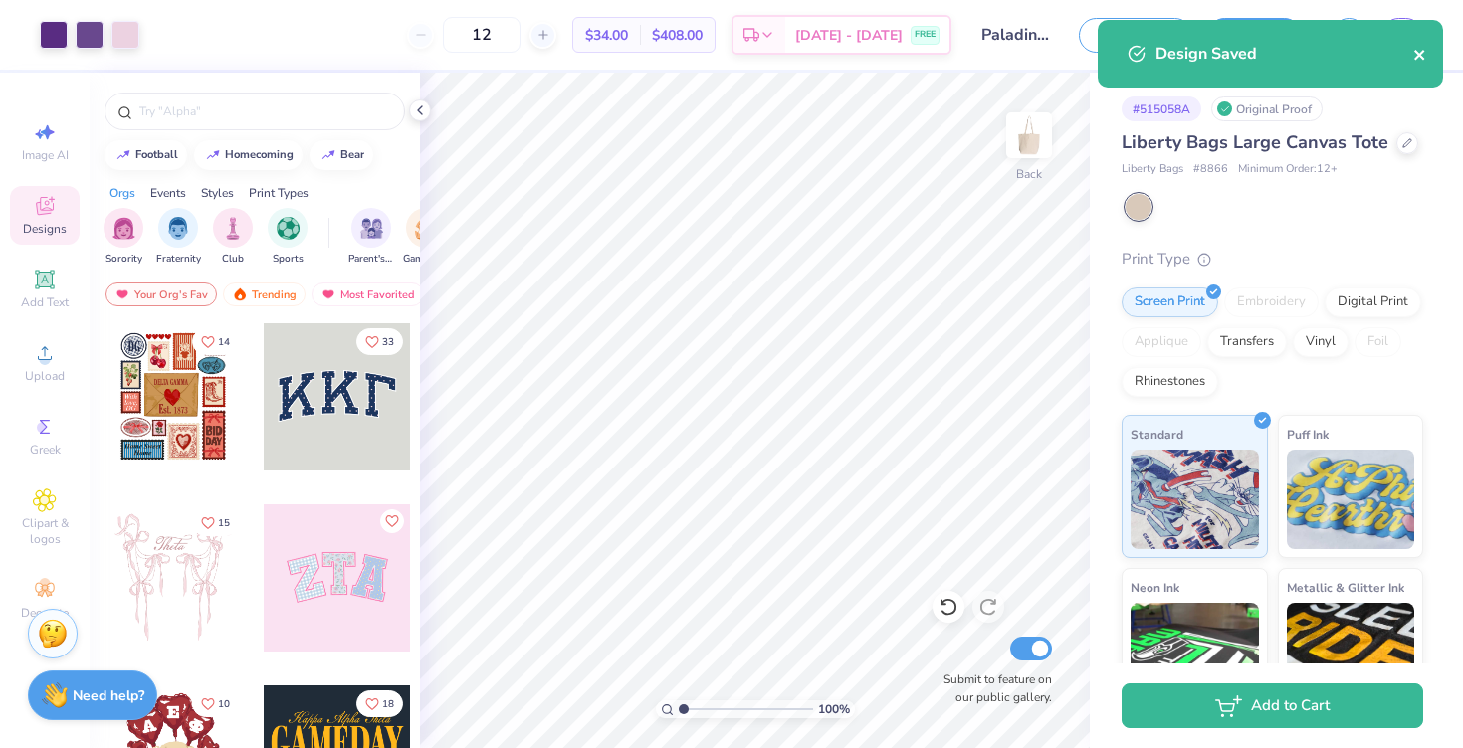
click at [1419, 53] on icon "close" at bounding box center [1419, 55] width 10 height 10
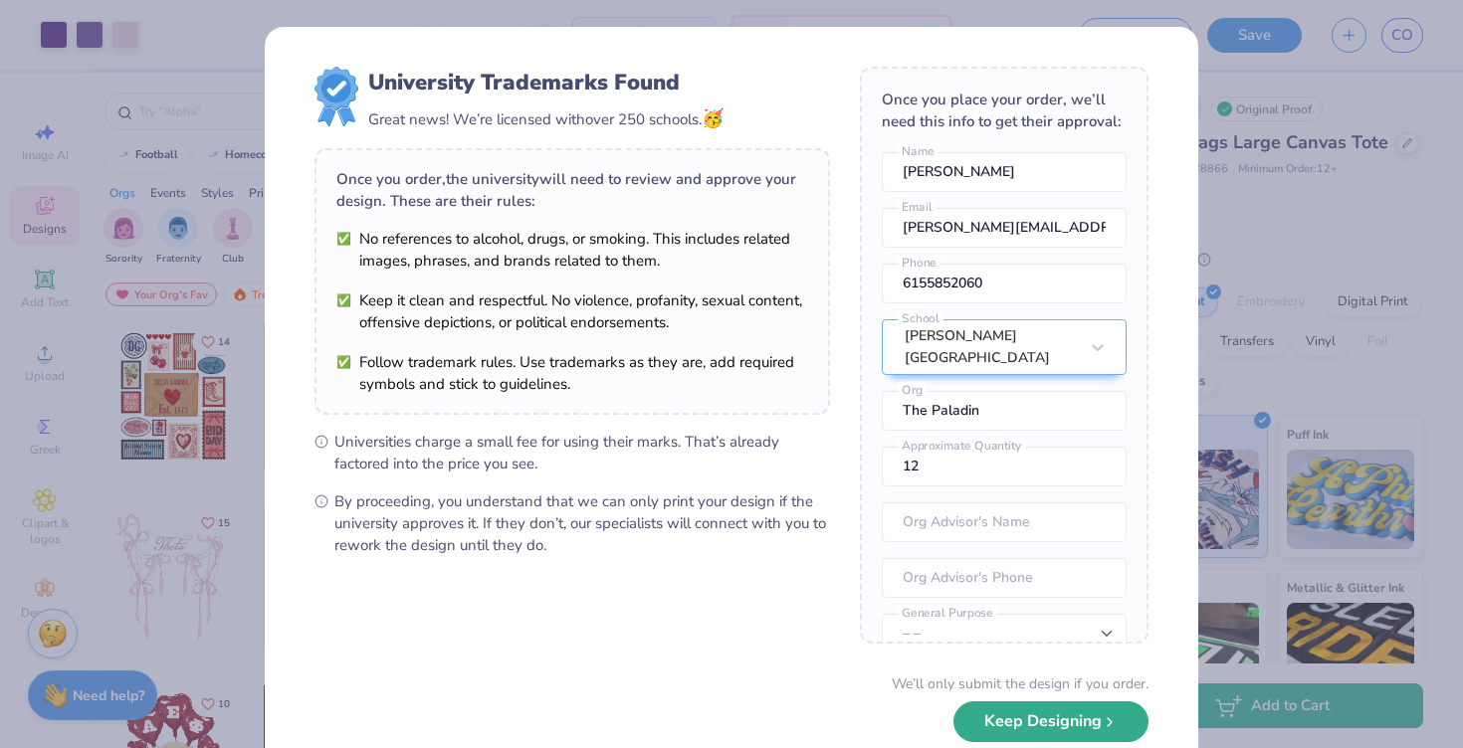
click at [1031, 725] on button "Keep Designing" at bounding box center [1051, 722] width 195 height 41
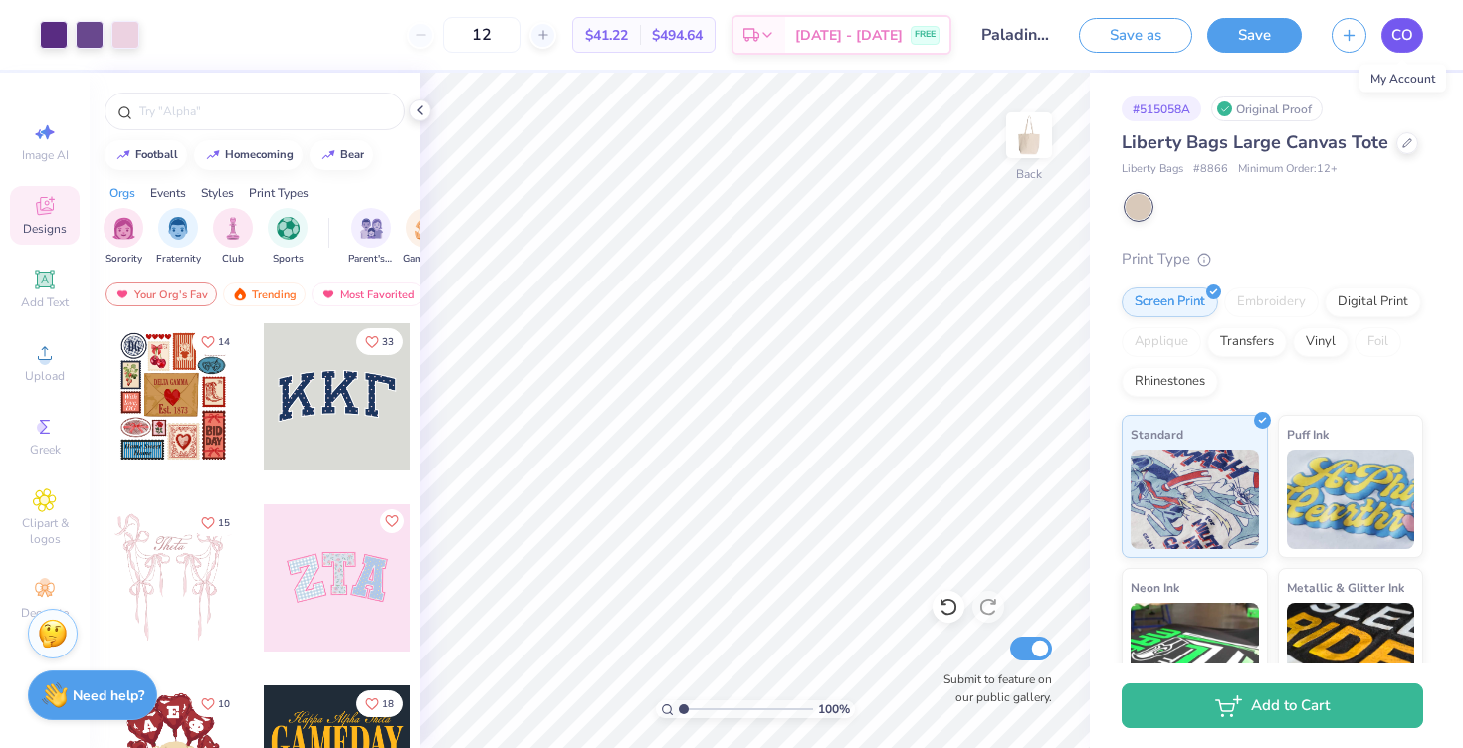
click at [1406, 31] on span "CO" at bounding box center [1402, 35] width 22 height 23
